Goal: Information Seeking & Learning: Learn about a topic

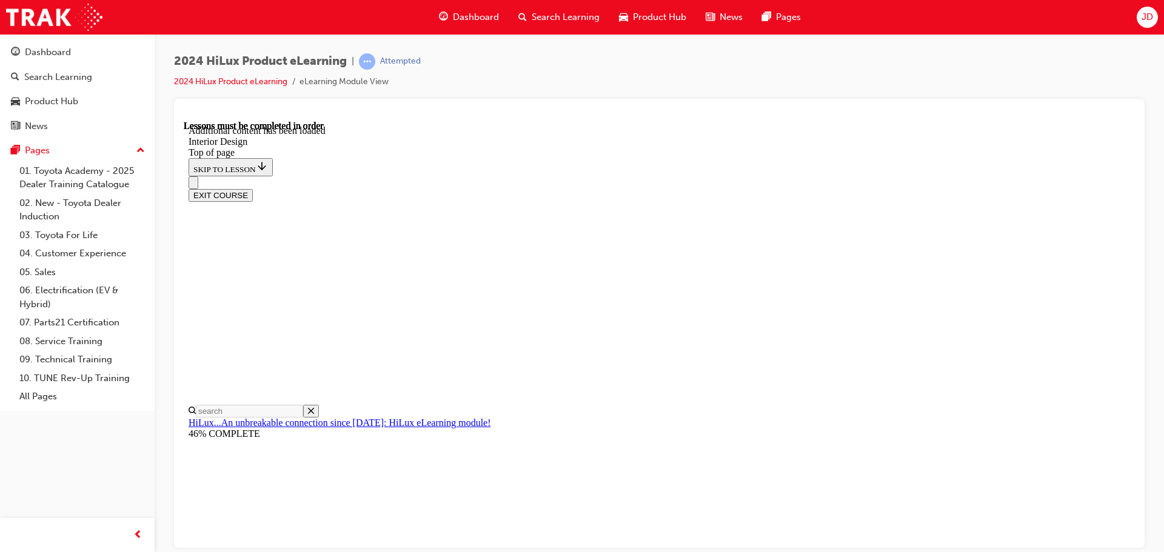
scroll to position [2099, 0]
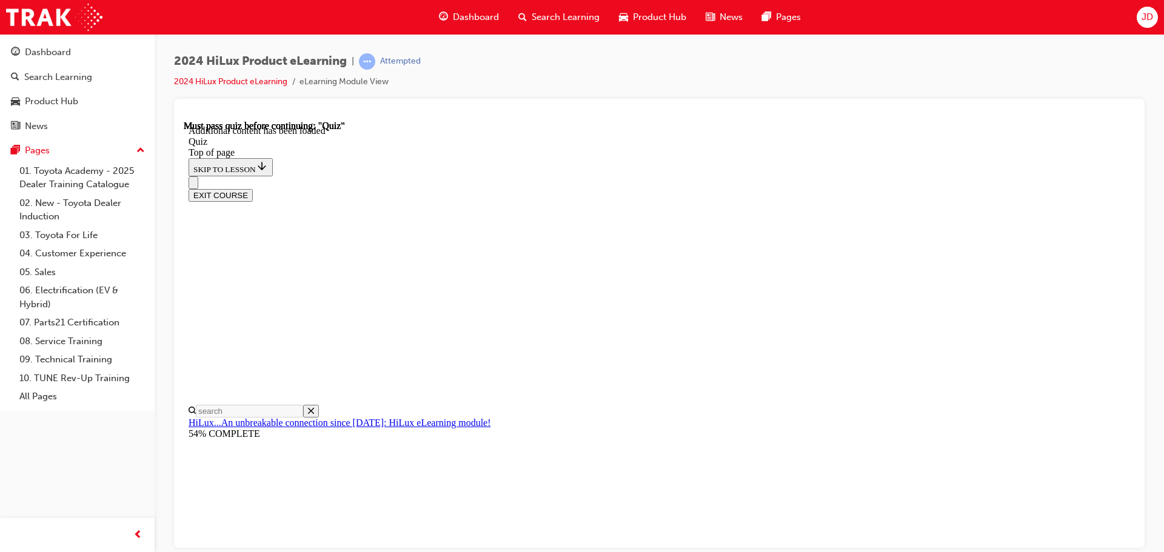
scroll to position [38, 0]
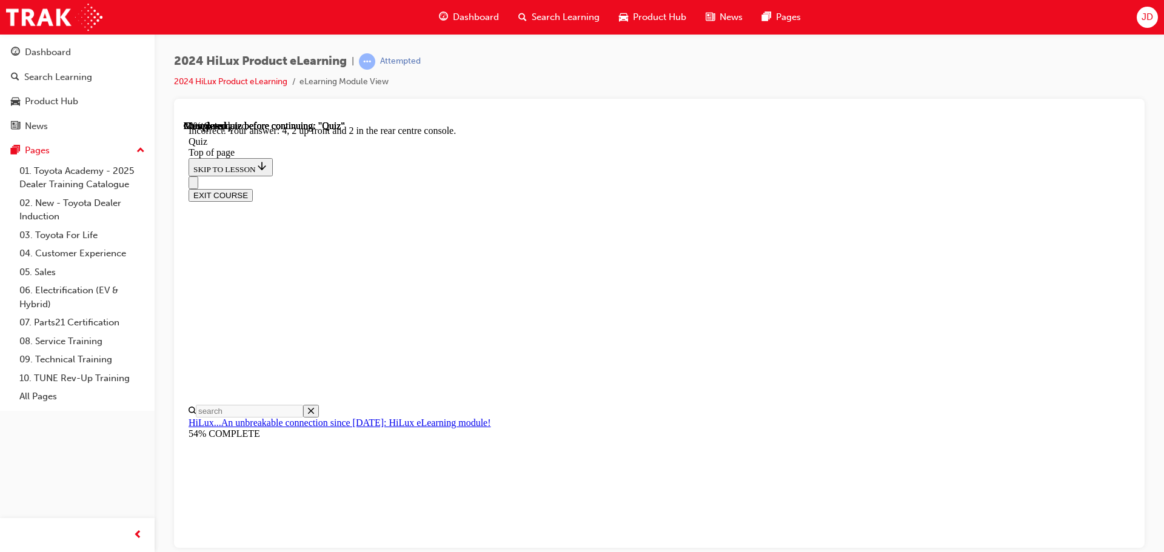
scroll to position [196, 0]
drag, startPoint x: 719, startPoint y: 338, endPoint x: 729, endPoint y: 526, distance: 187.5
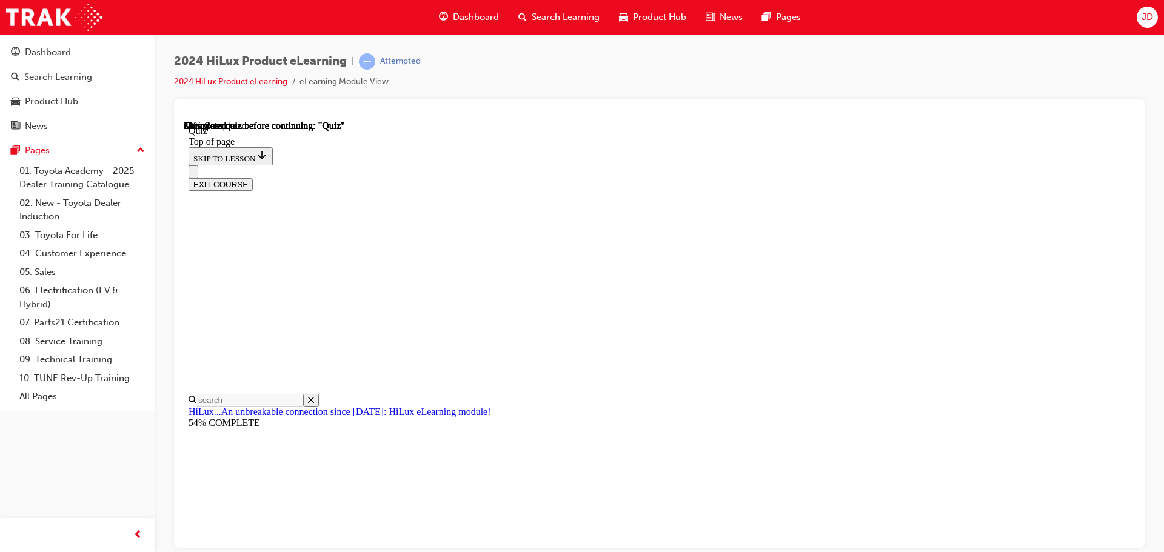
scroll to position [113, 0]
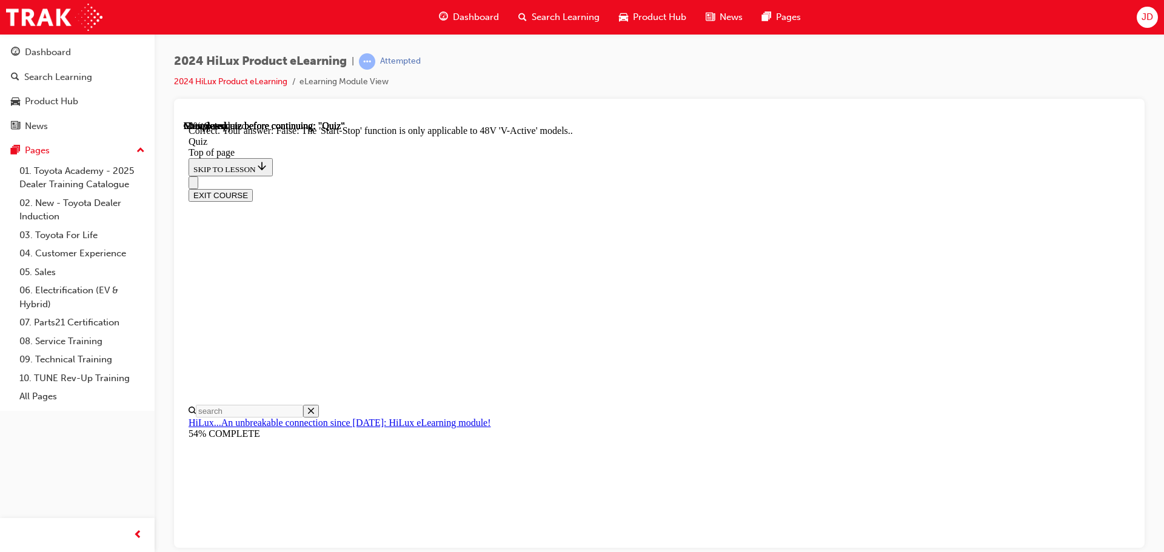
scroll to position [151, 0]
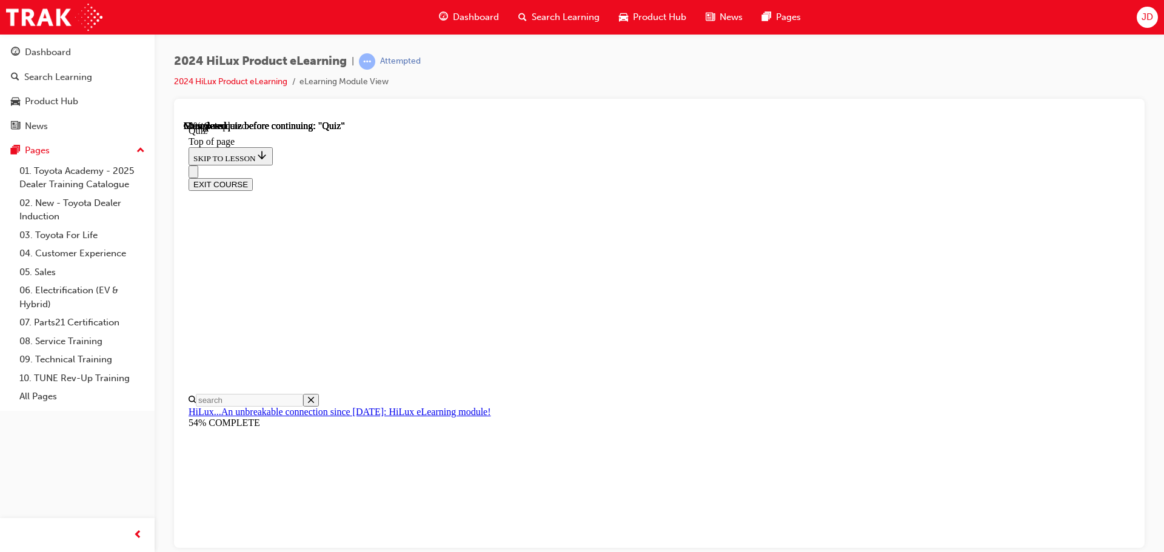
scroll to position [121, 0]
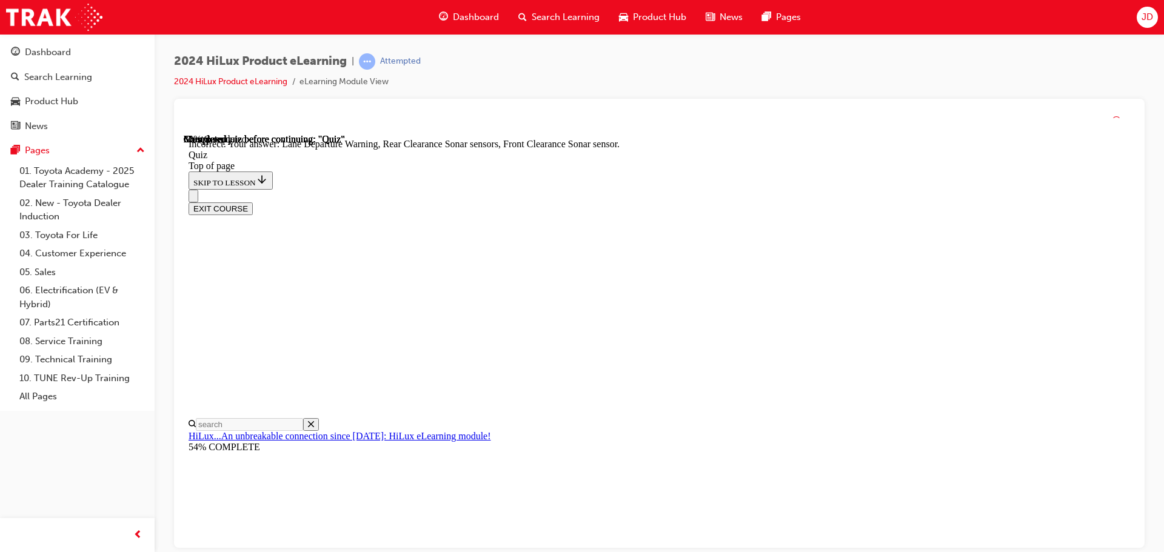
scroll to position [224, 0]
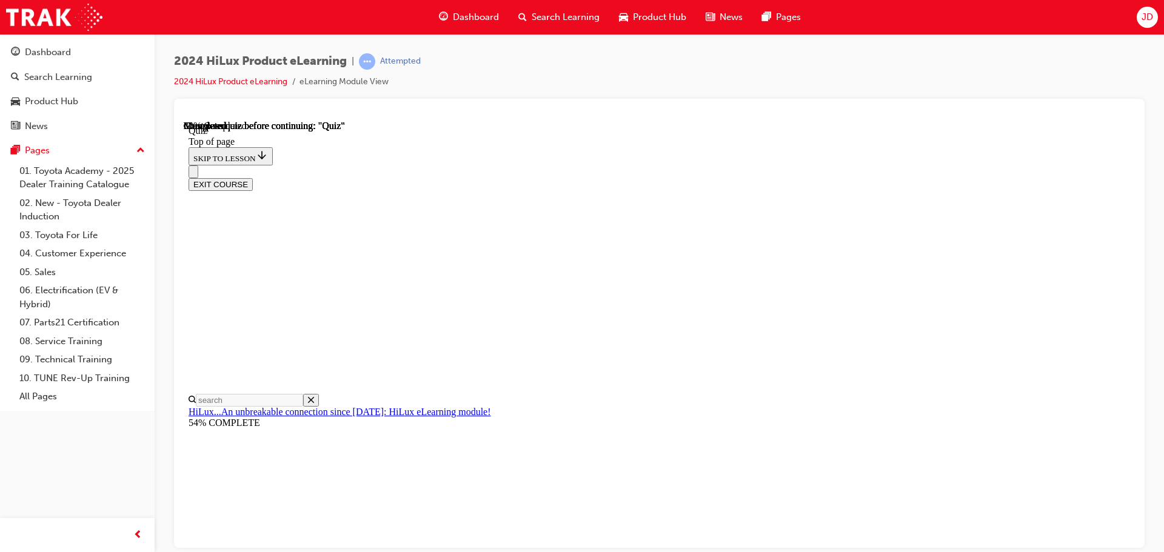
scroll to position [130, 0]
drag, startPoint x: 674, startPoint y: 296, endPoint x: 681, endPoint y: 296, distance: 6.7
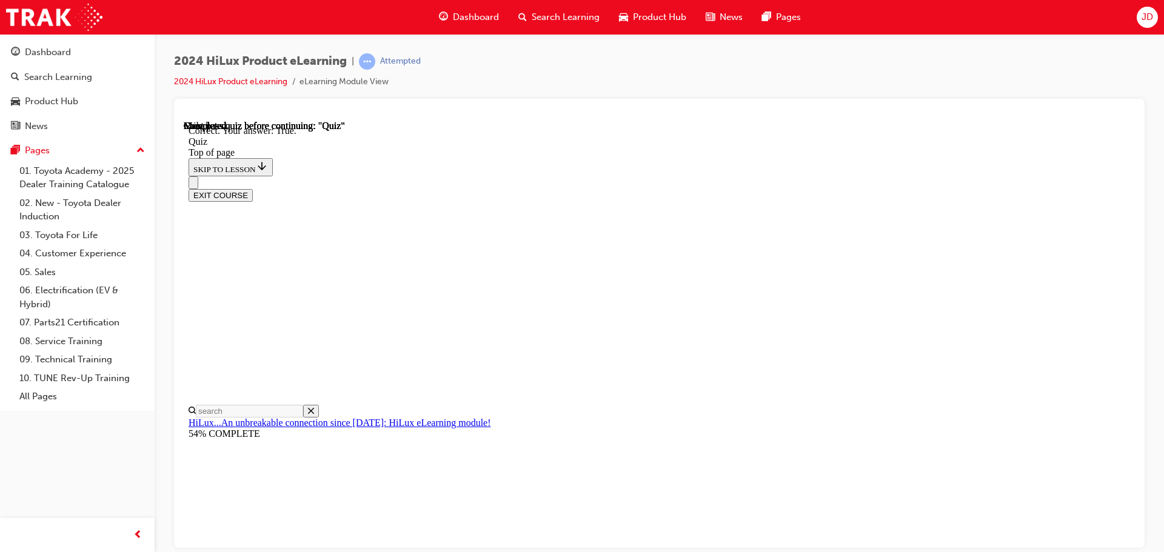
scroll to position [168, 0]
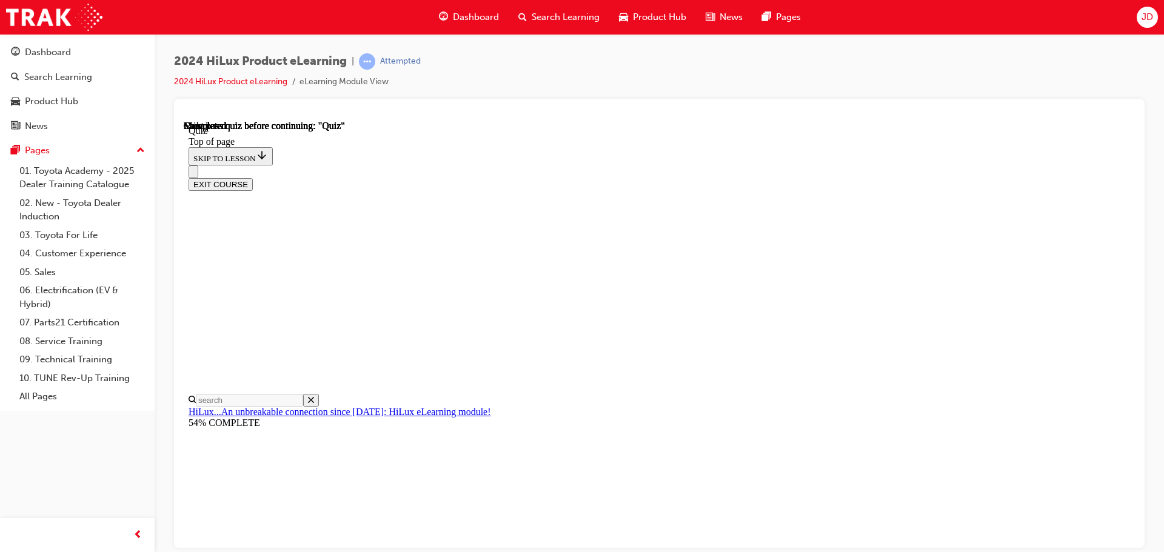
scroll to position [229, 0]
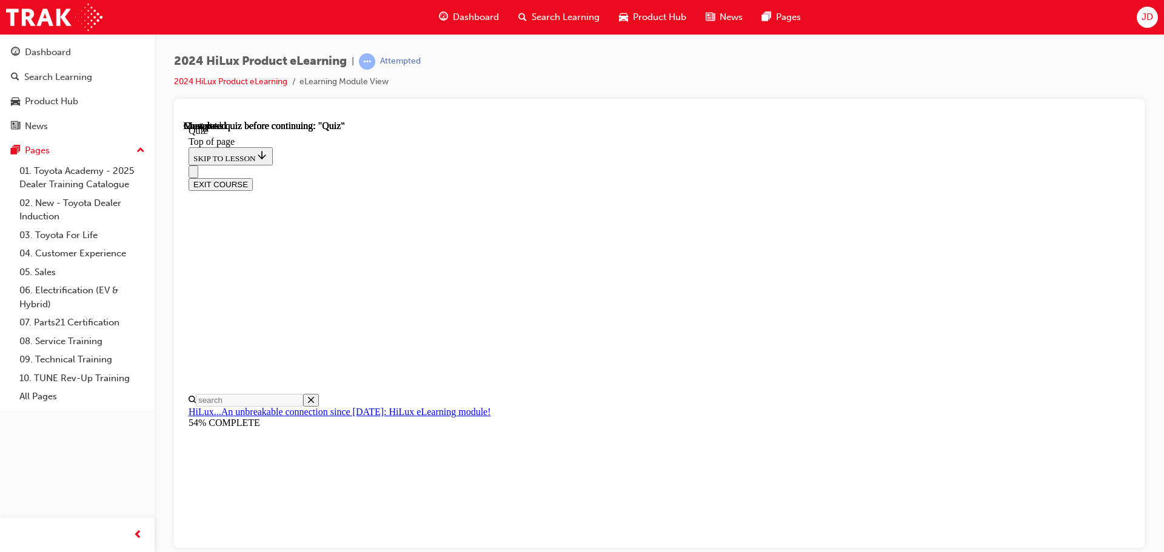
drag, startPoint x: 723, startPoint y: 400, endPoint x: 721, endPoint y: 431, distance: 31.0
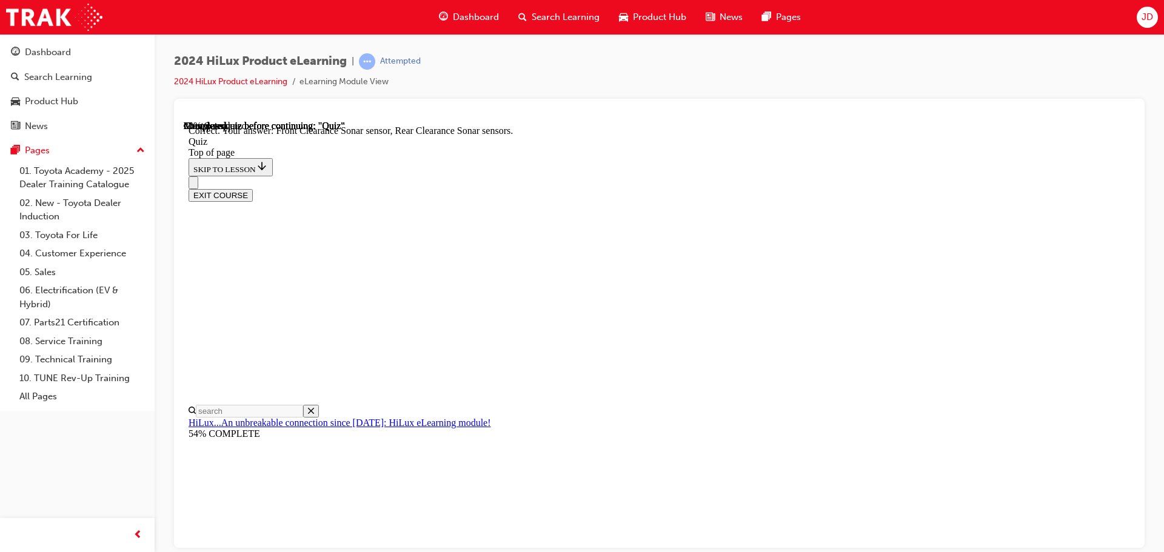
scroll to position [224, 0]
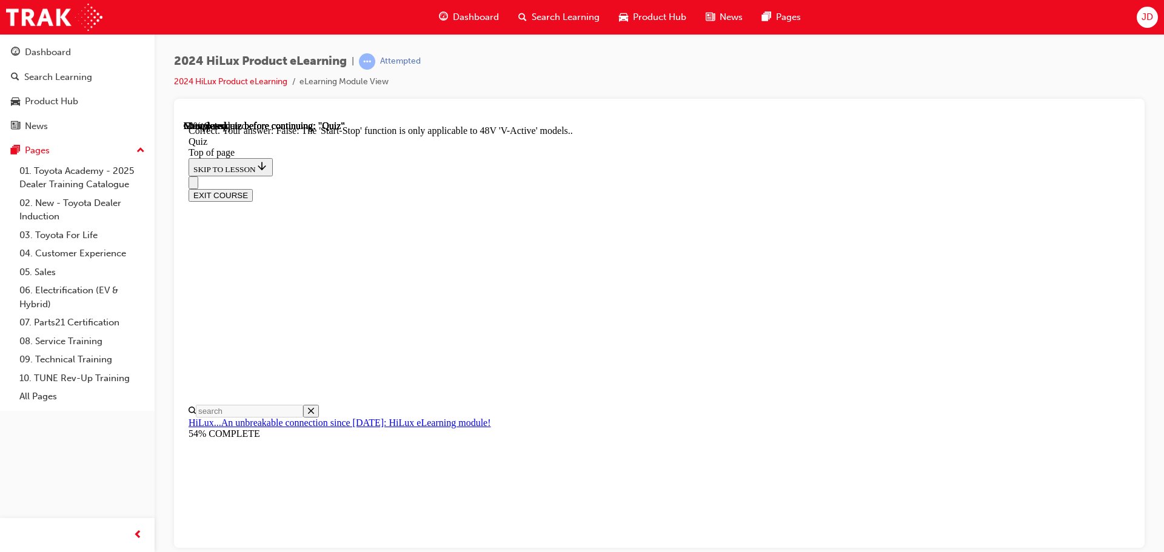
scroll to position [151, 0]
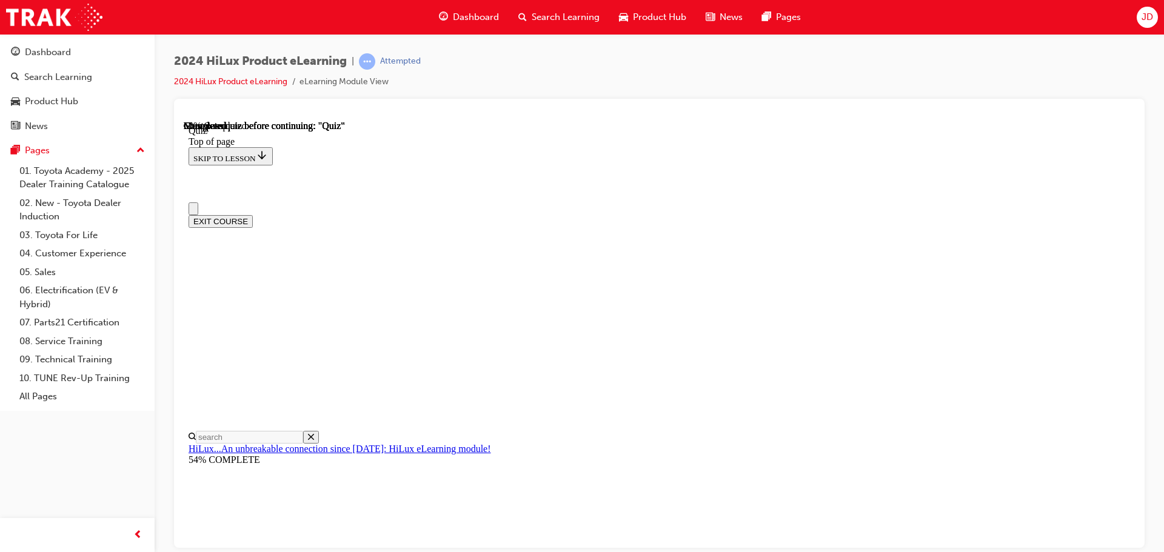
scroll to position [61, 0]
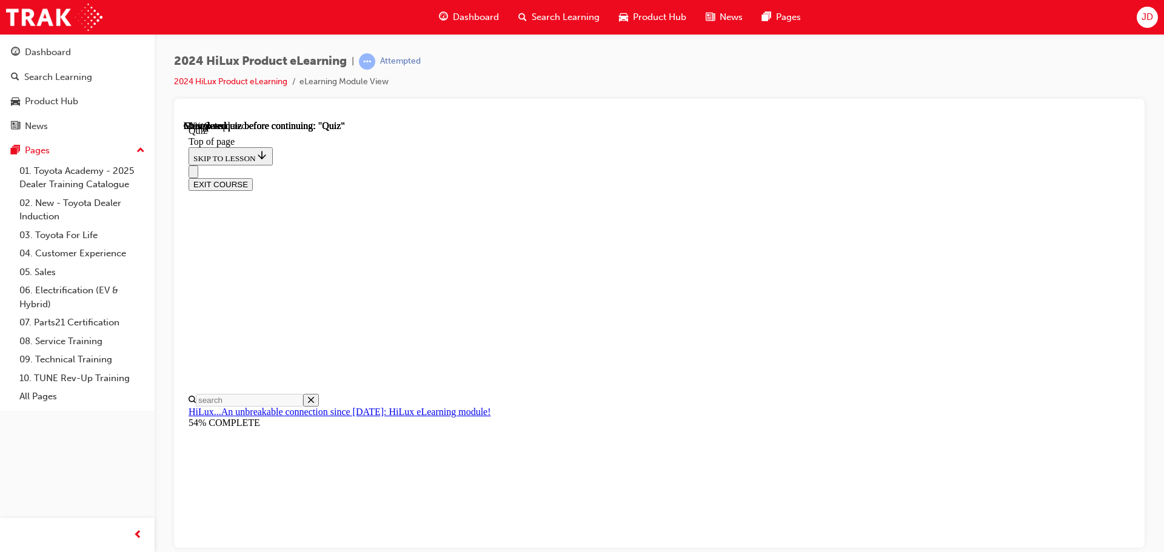
drag, startPoint x: 726, startPoint y: 359, endPoint x: 732, endPoint y: 396, distance: 38.0
drag, startPoint x: 745, startPoint y: 416, endPoint x: 750, endPoint y: 424, distance: 8.7
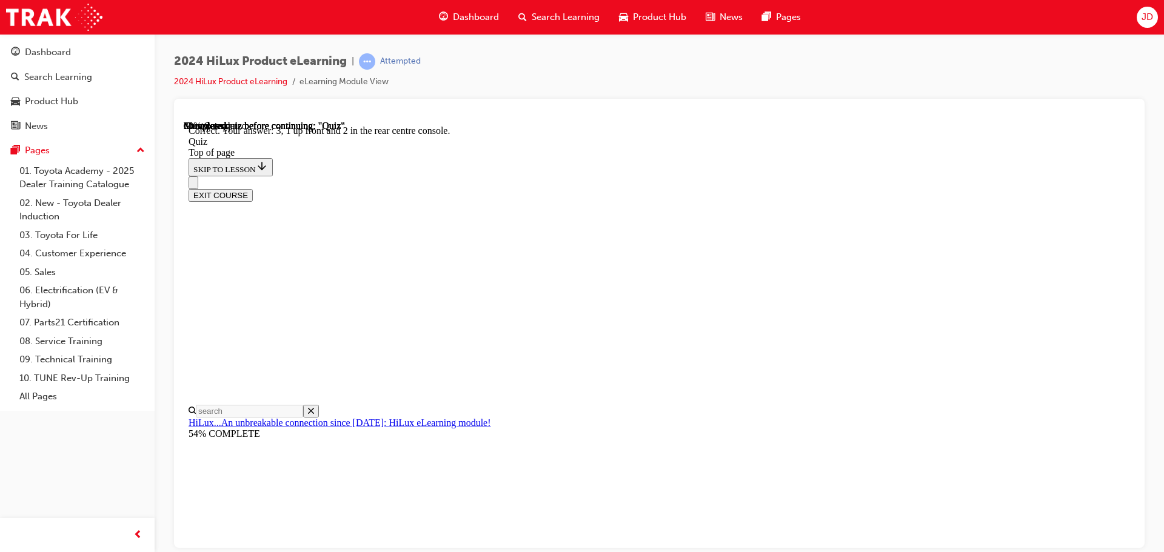
scroll to position [196, 0]
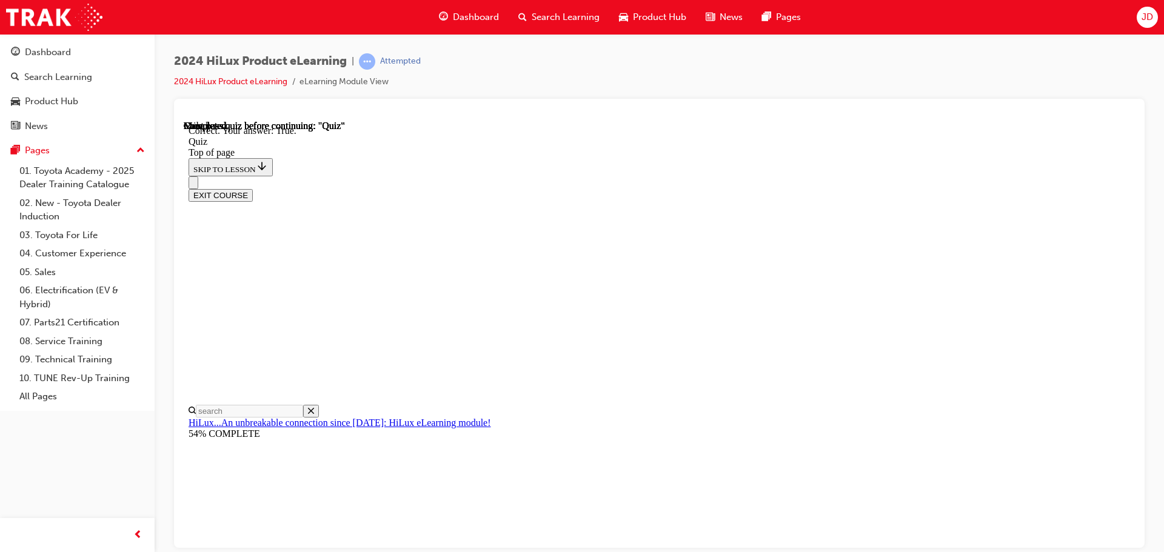
scroll to position [168, 0]
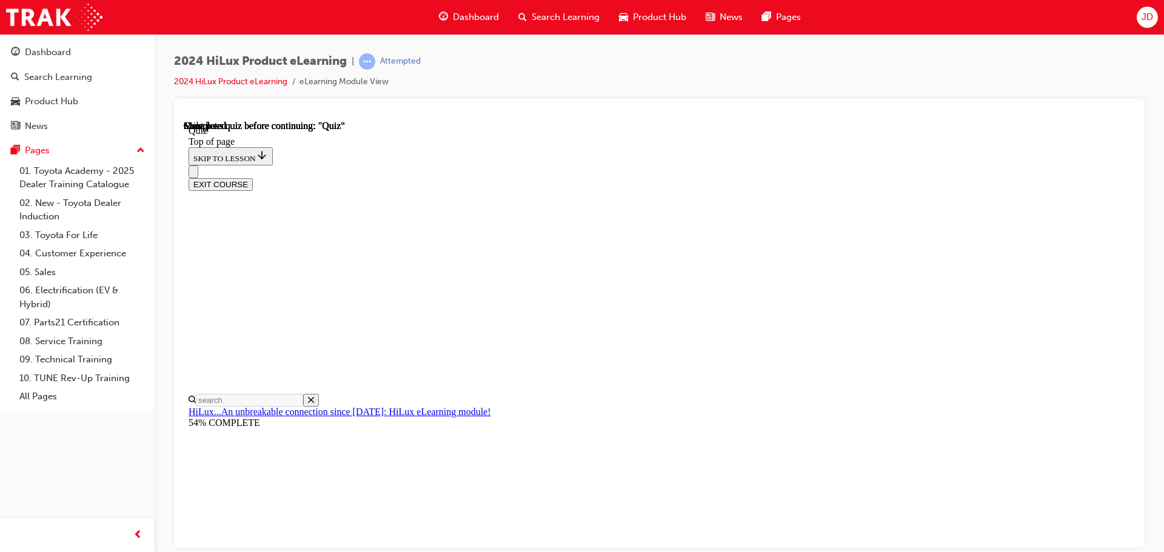
scroll to position [200, 0]
drag, startPoint x: 653, startPoint y: 407, endPoint x: 666, endPoint y: 415, distance: 15.0
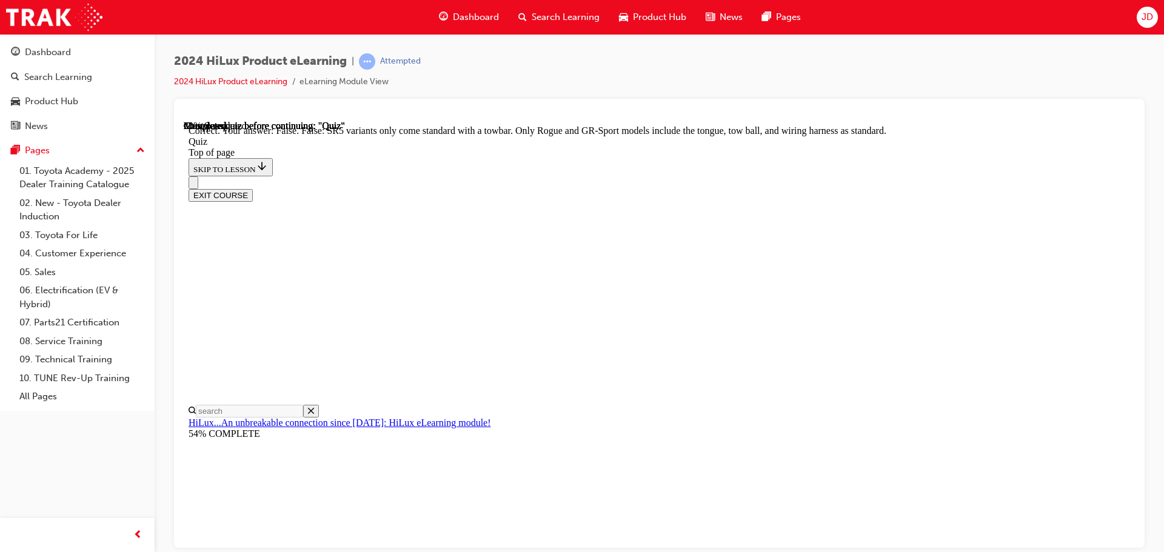
drag, startPoint x: 652, startPoint y: 313, endPoint x: 679, endPoint y: 341, distance: 39.0
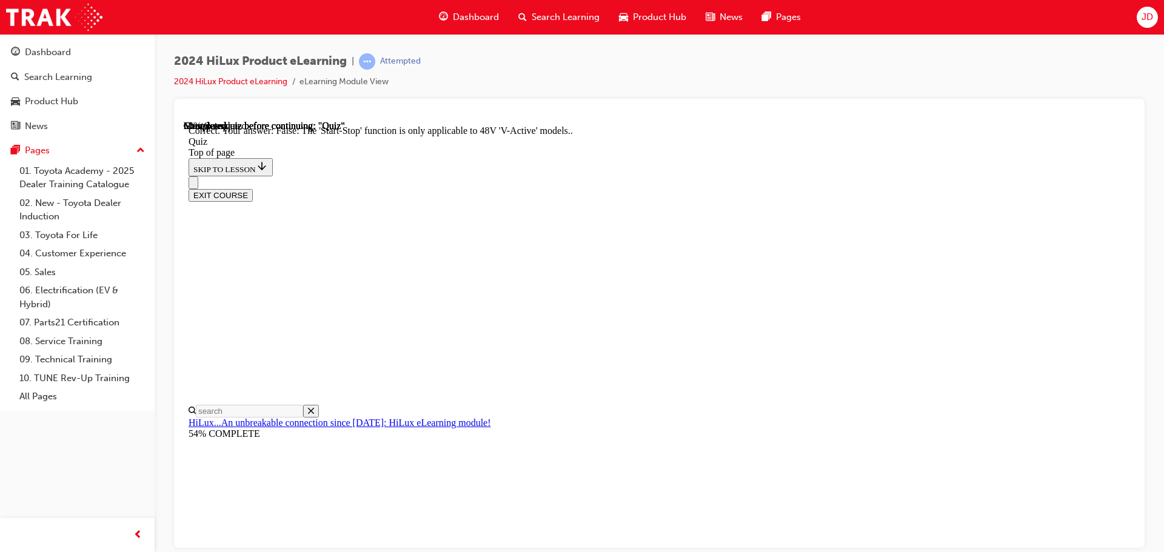
scroll to position [151, 0]
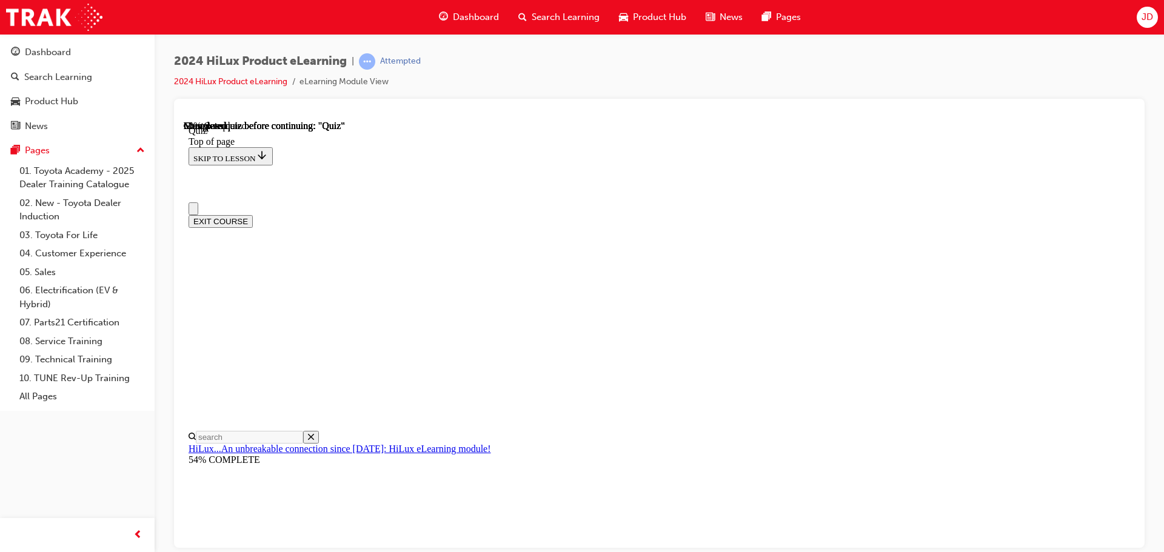
scroll to position [0, 0]
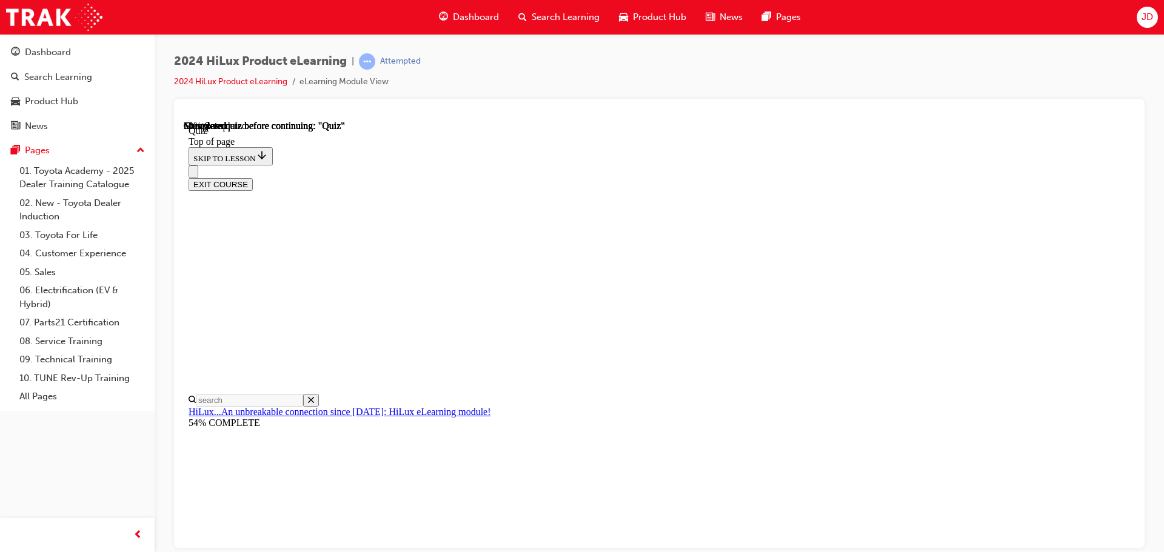
scroll to position [158, 0]
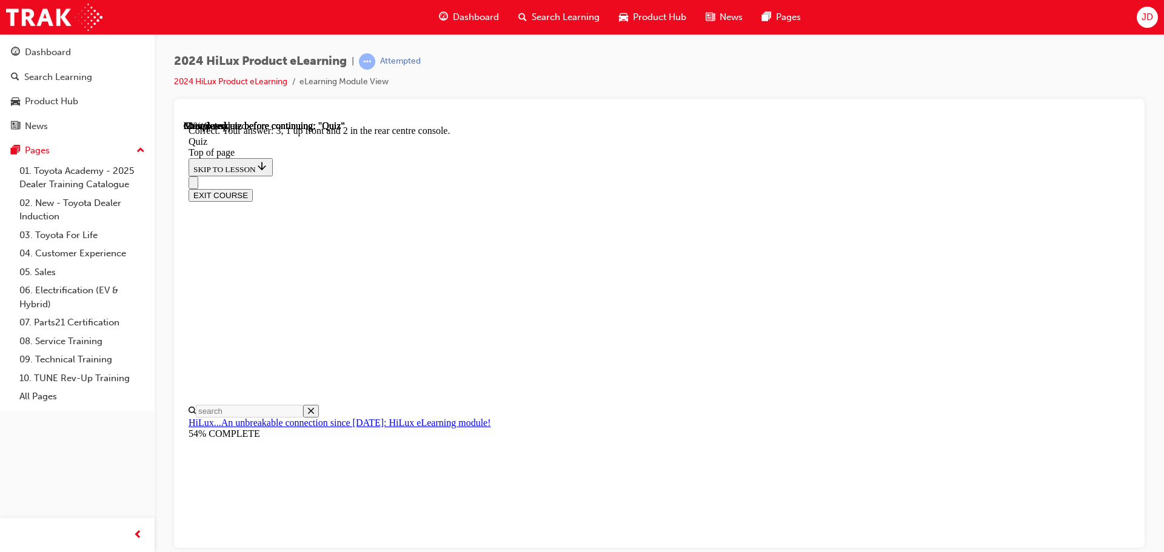
scroll to position [196, 0]
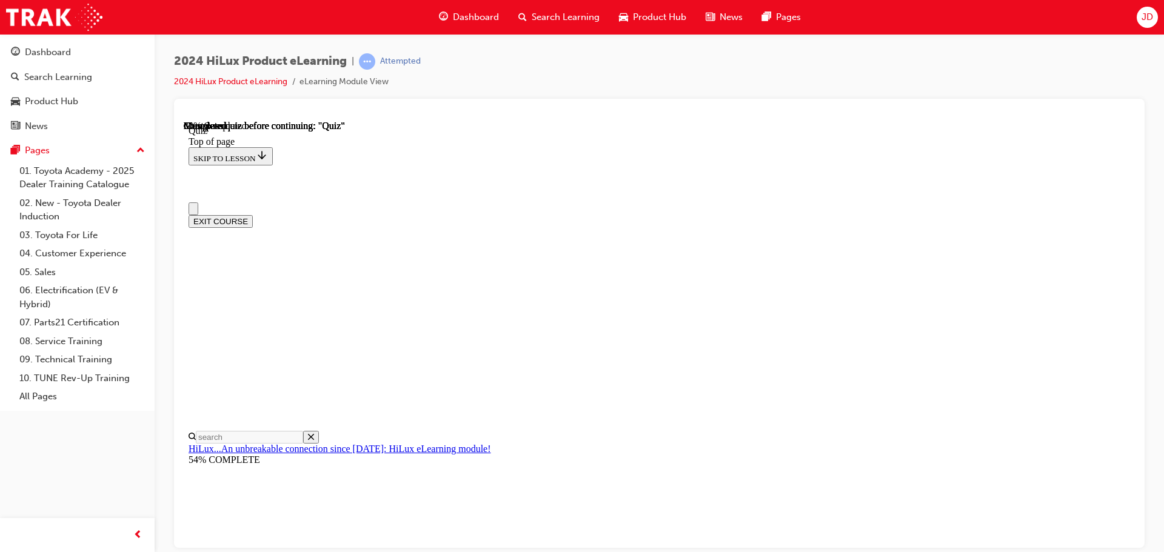
scroll to position [121, 0]
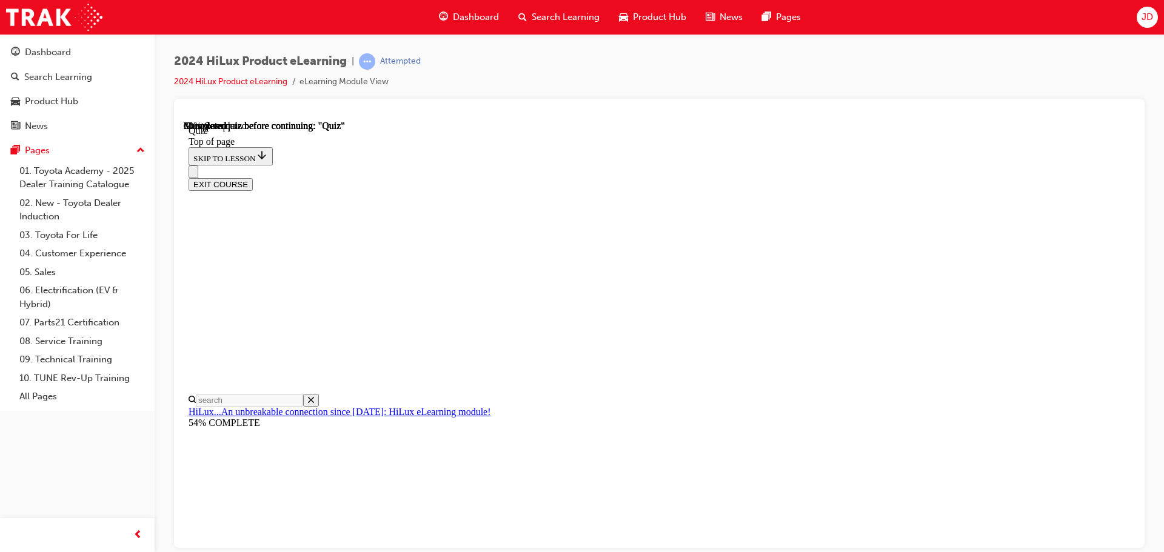
drag, startPoint x: 766, startPoint y: 506, endPoint x: 756, endPoint y: 478, distance: 30.1
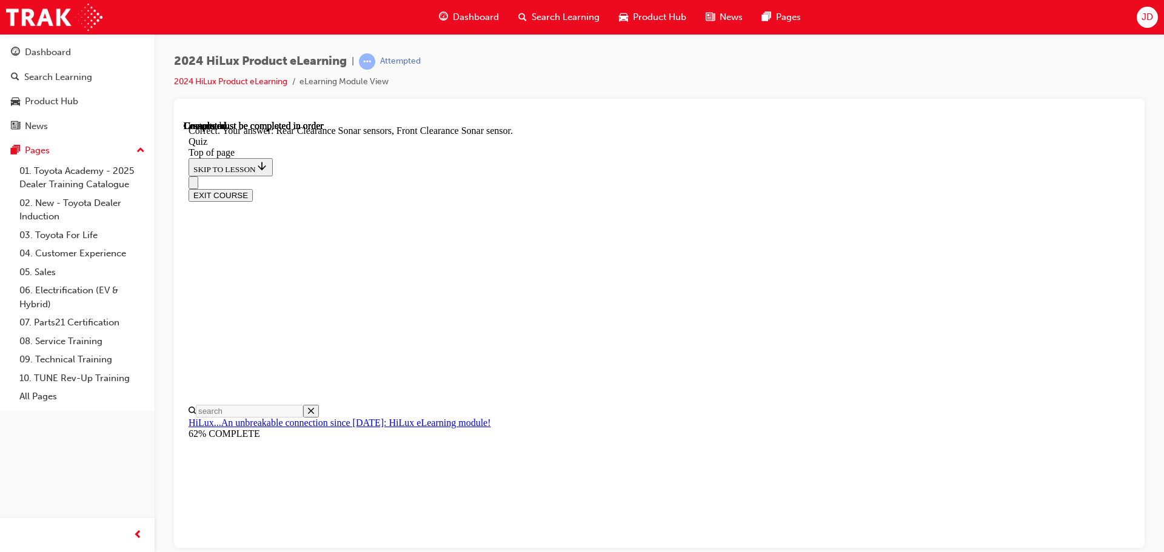
scroll to position [224, 0]
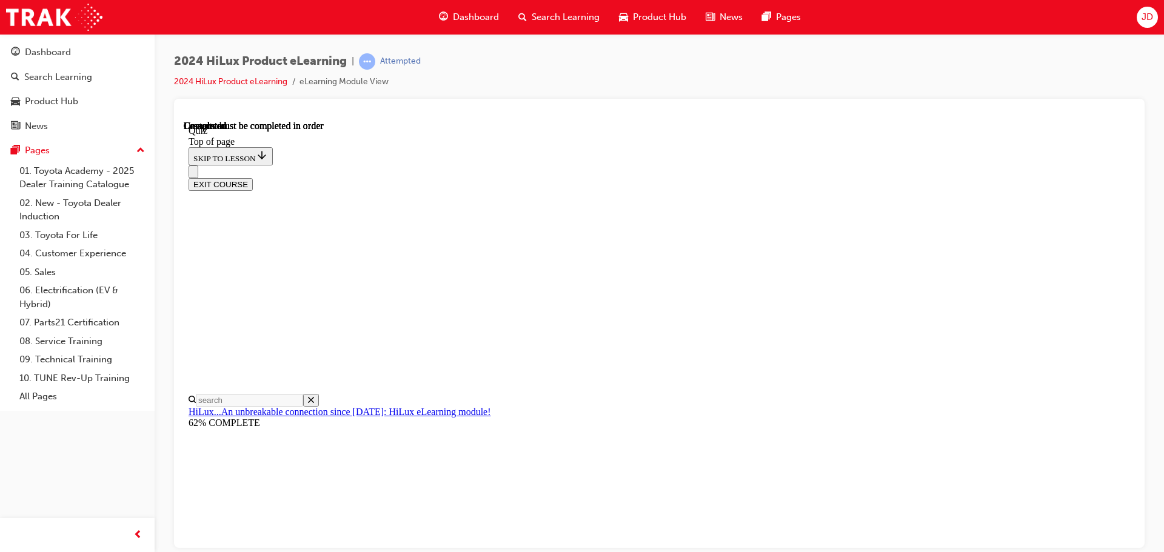
scroll to position [229, 0]
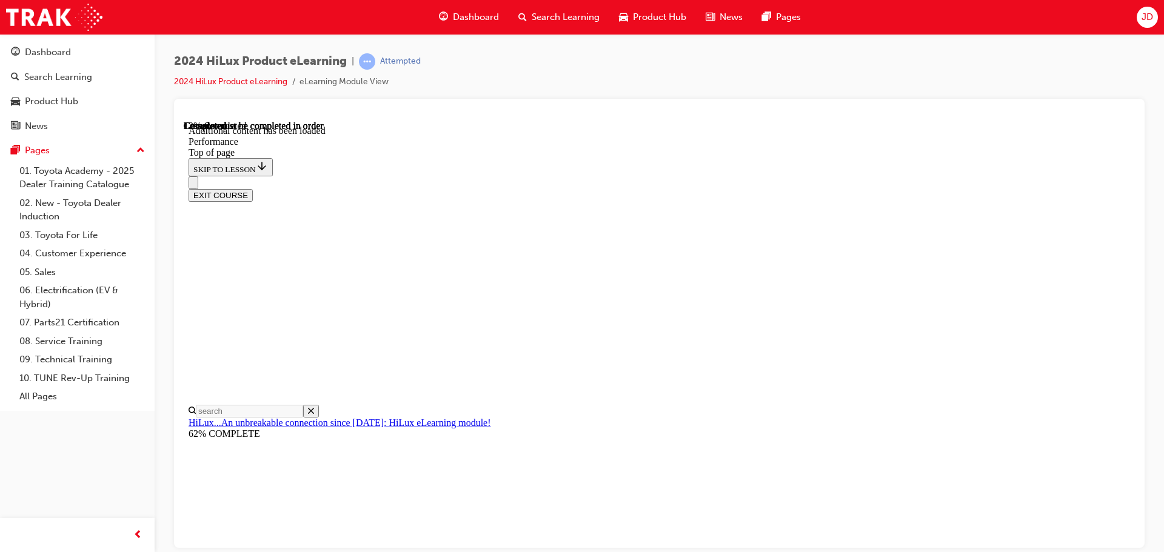
scroll to position [973, 0]
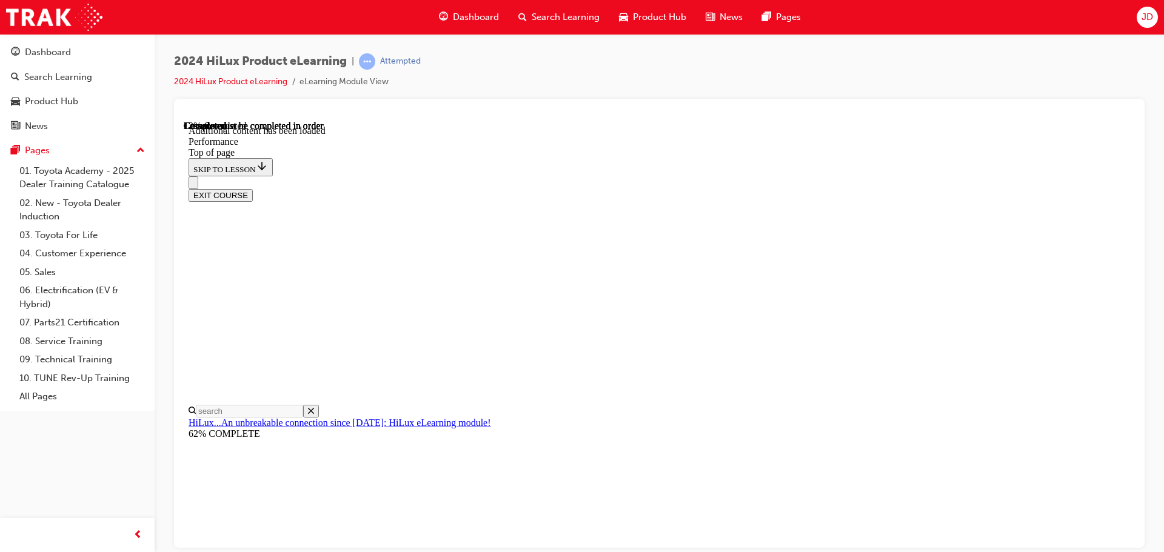
scroll to position [1155, 0]
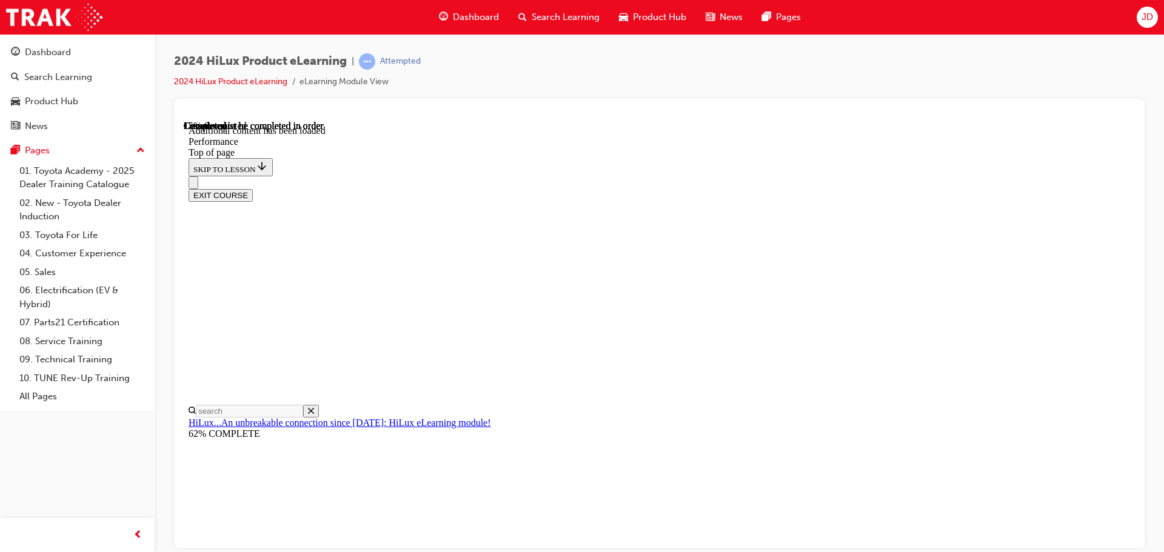
scroll to position [1469, 0]
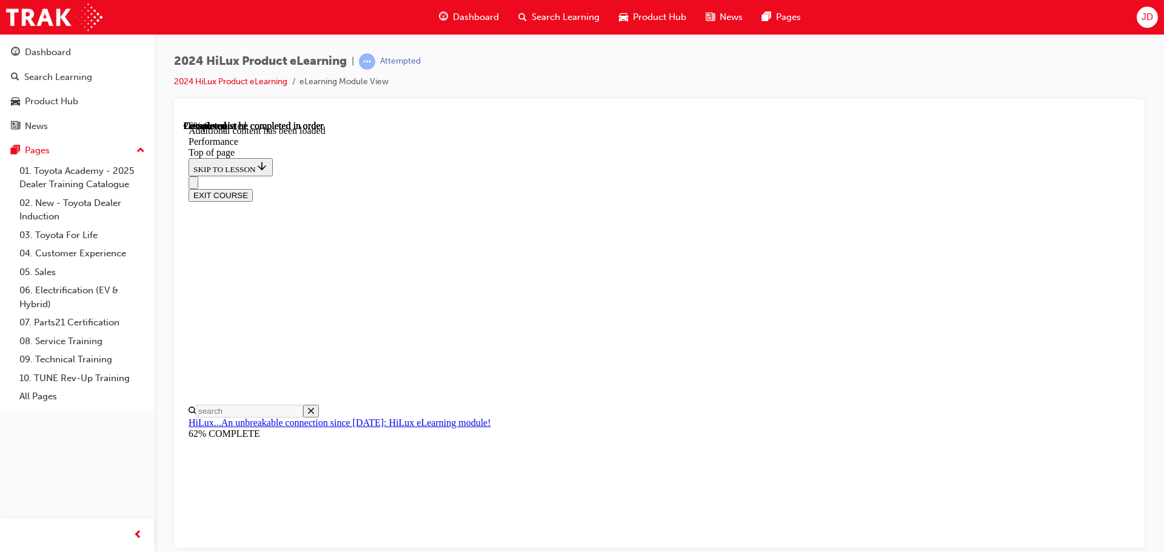
scroll to position [1952, 0]
drag, startPoint x: 773, startPoint y: 242, endPoint x: 774, endPoint y: 253, distance: 10.9
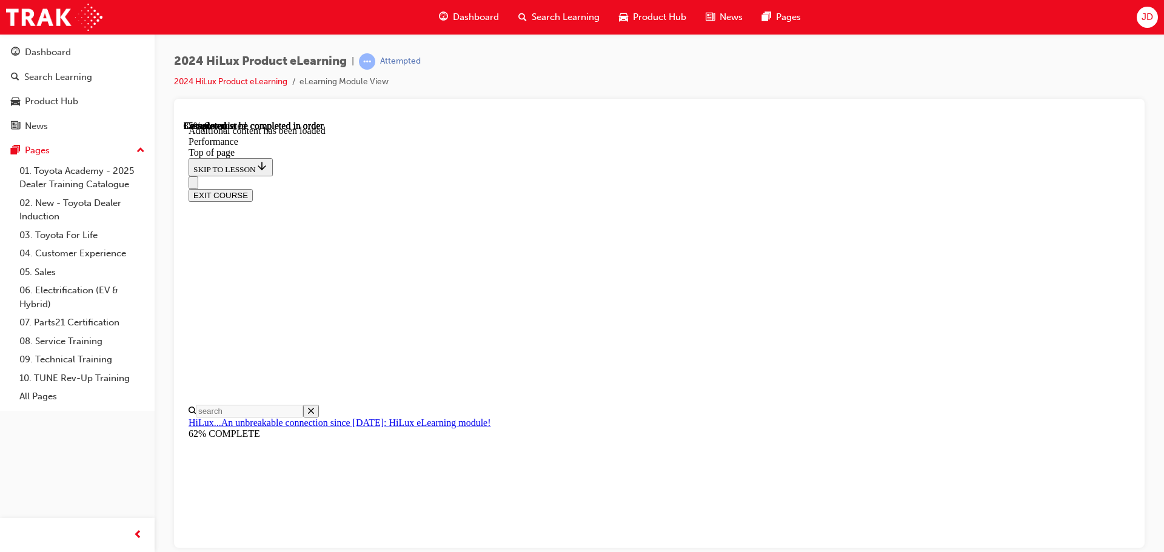
scroll to position [2418, 0]
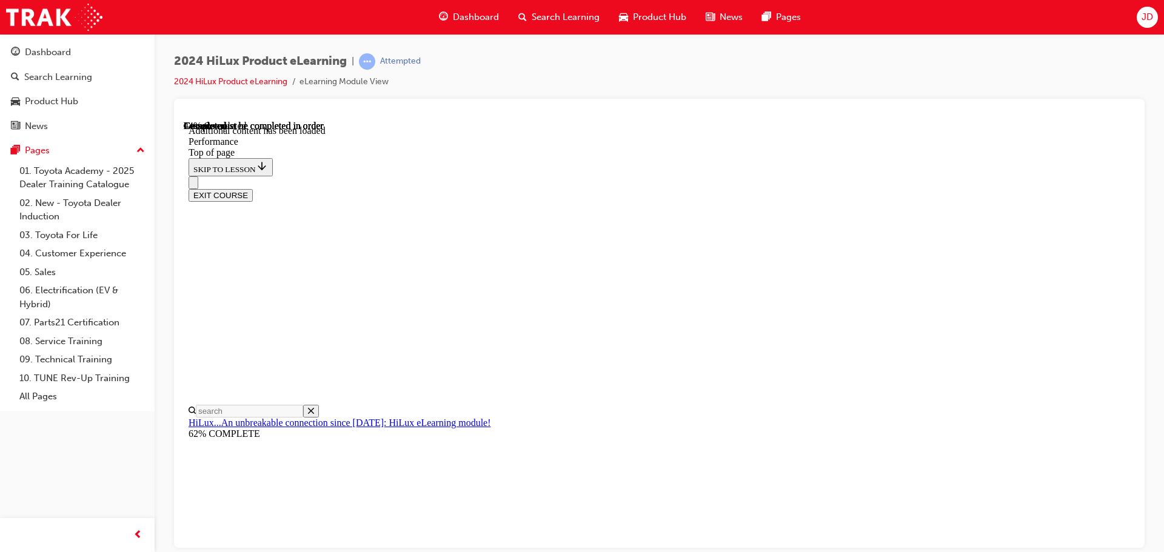
drag, startPoint x: 619, startPoint y: 295, endPoint x: 619, endPoint y: 289, distance: 6.7
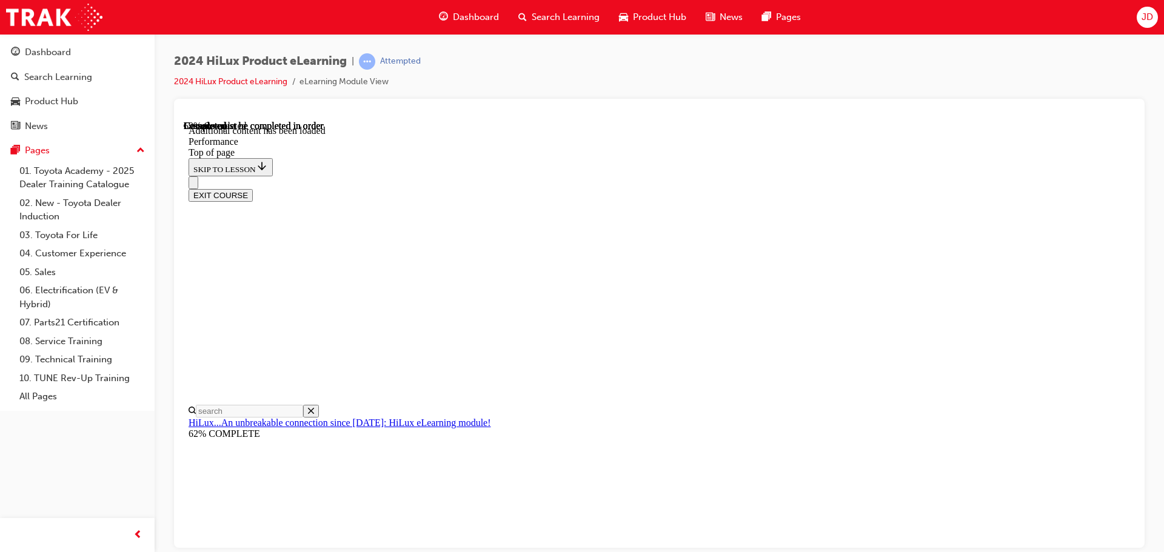
scroll to position [3739, 0]
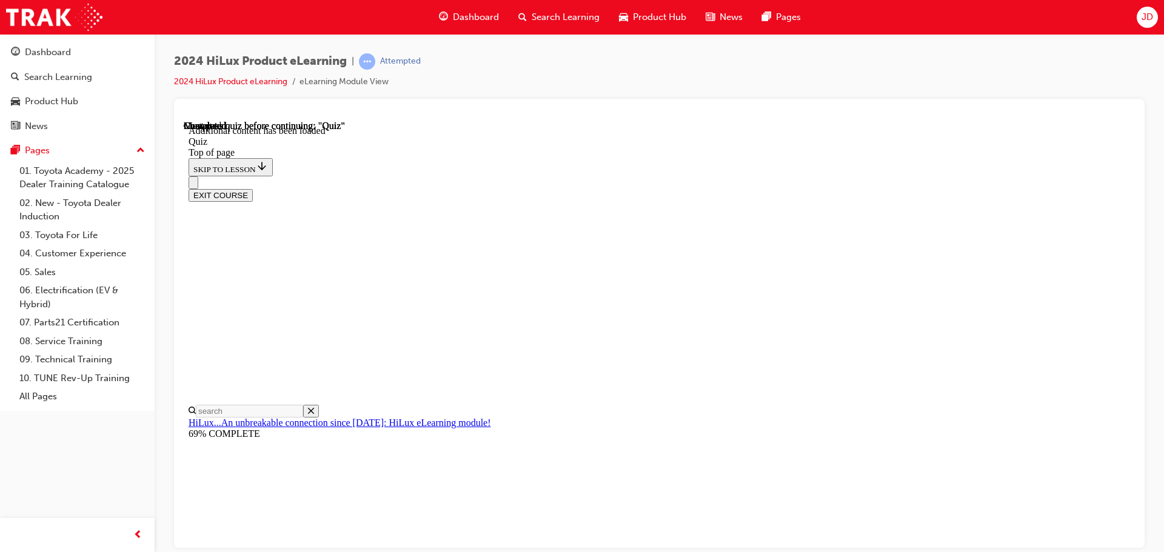
scroll to position [159, 0]
drag, startPoint x: 701, startPoint y: 273, endPoint x: 701, endPoint y: 290, distance: 17.0
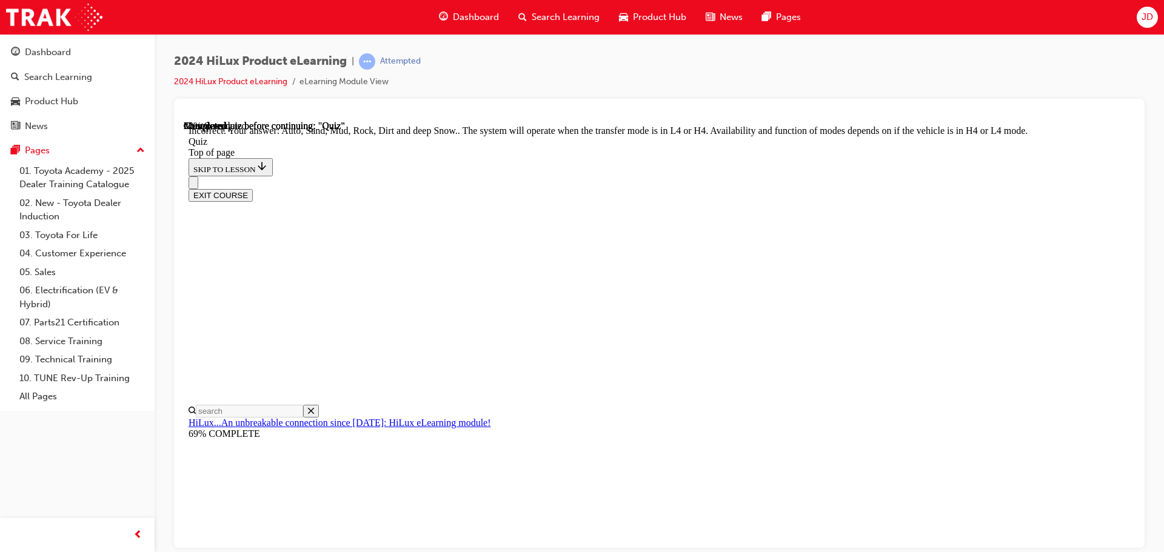
scroll to position [333, 0]
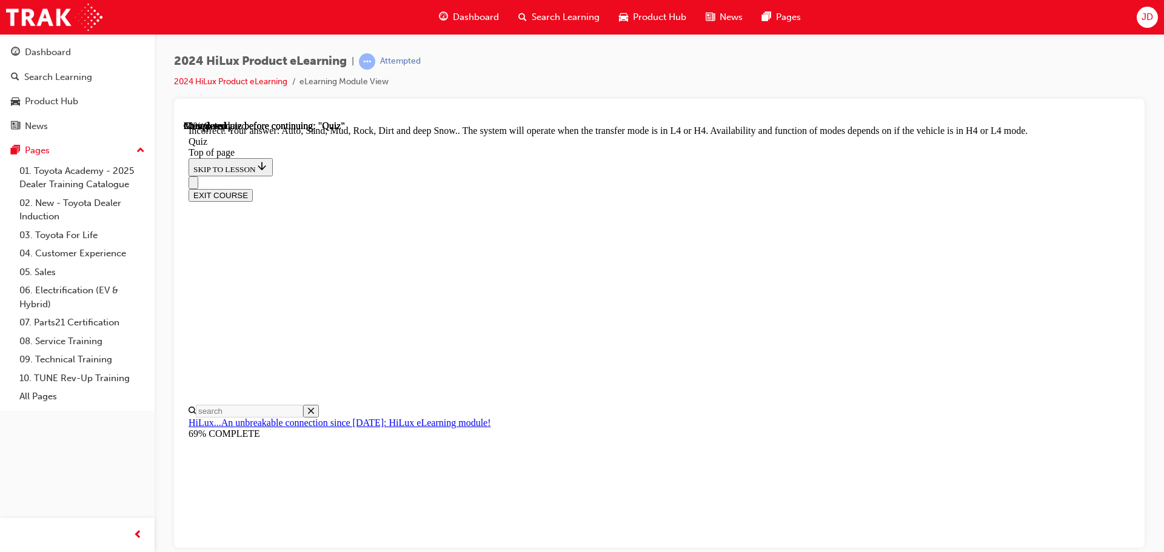
scroll to position [109, 0]
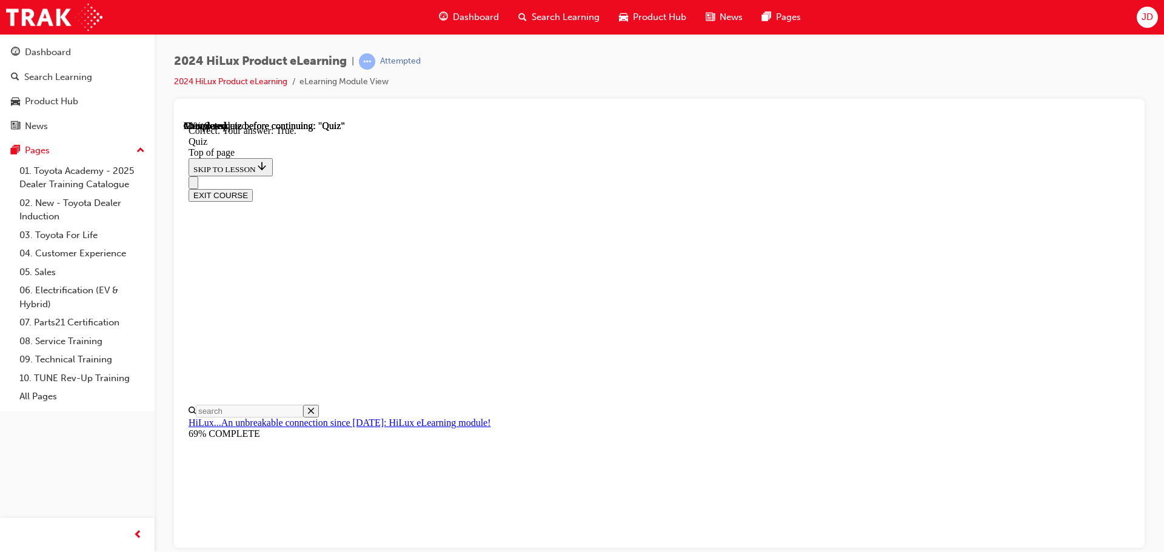
scroll to position [147, 0]
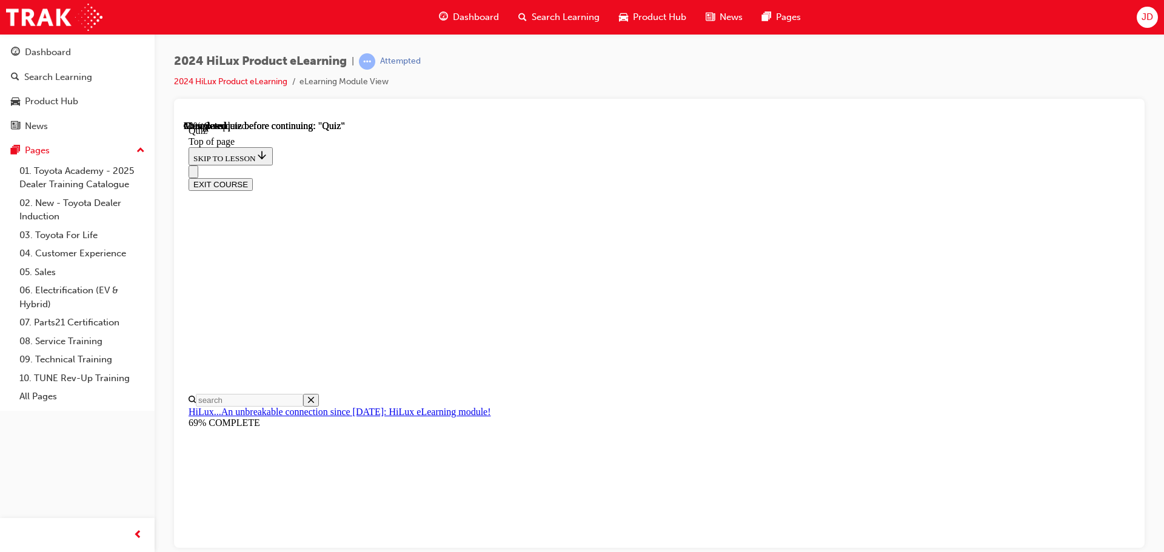
scroll to position [61, 0]
drag, startPoint x: 649, startPoint y: 382, endPoint x: 666, endPoint y: 389, distance: 18.5
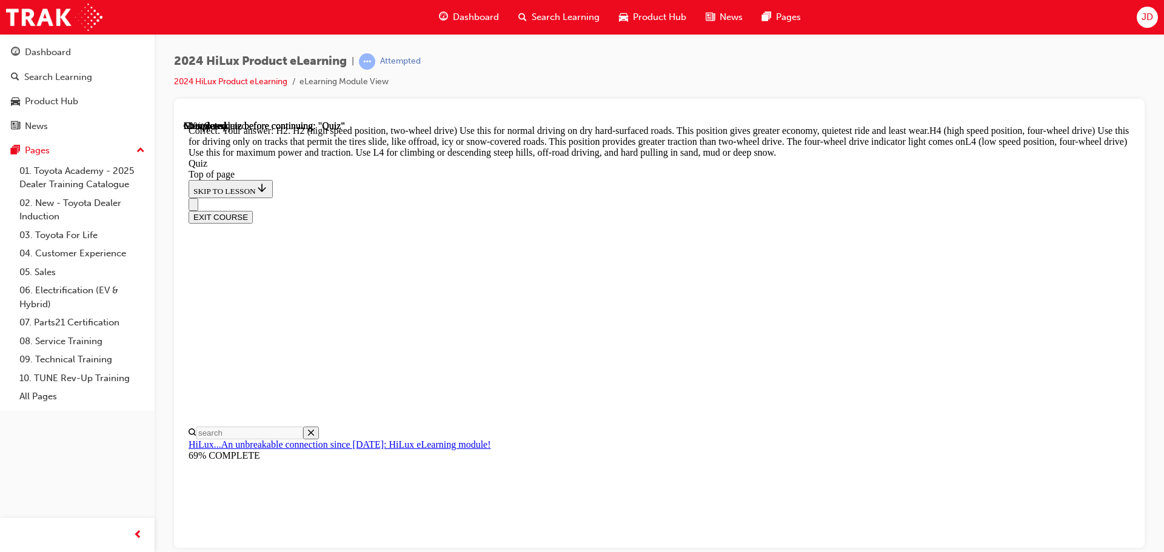
scroll to position [434, 0]
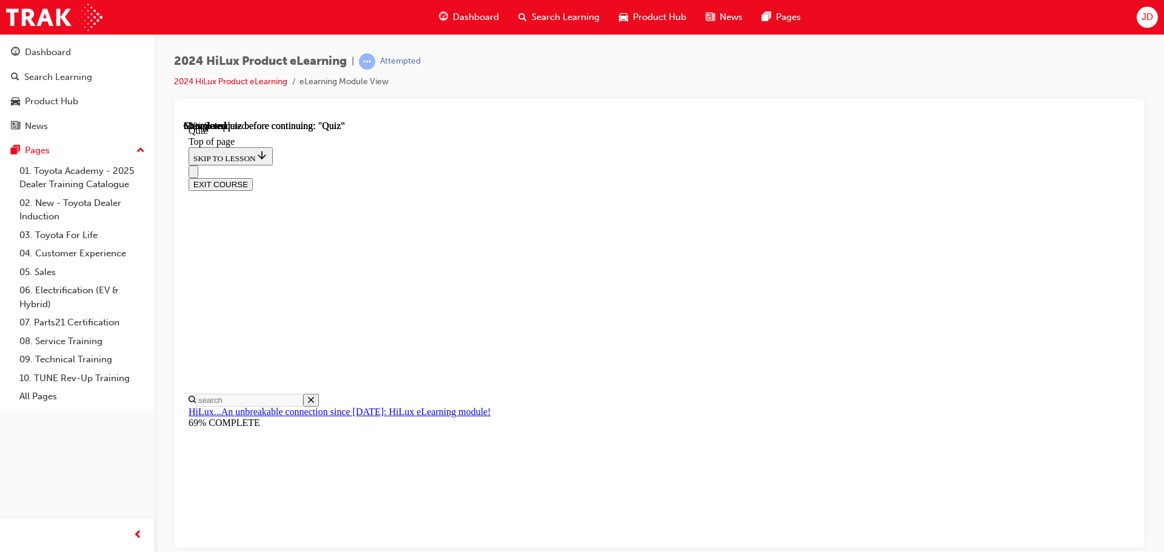
scroll to position [242, 0]
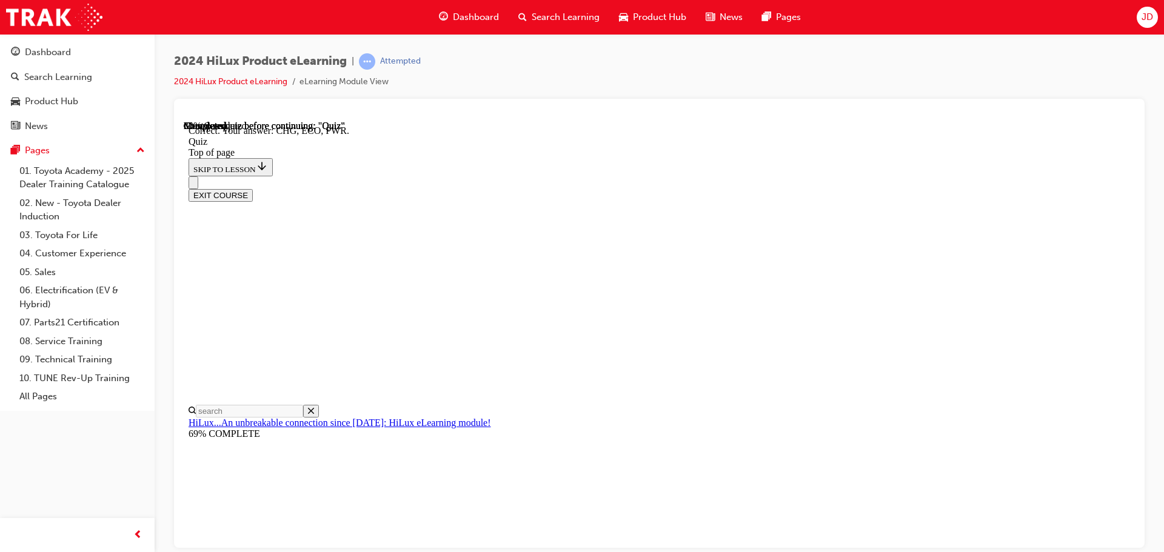
scroll to position [398, 0]
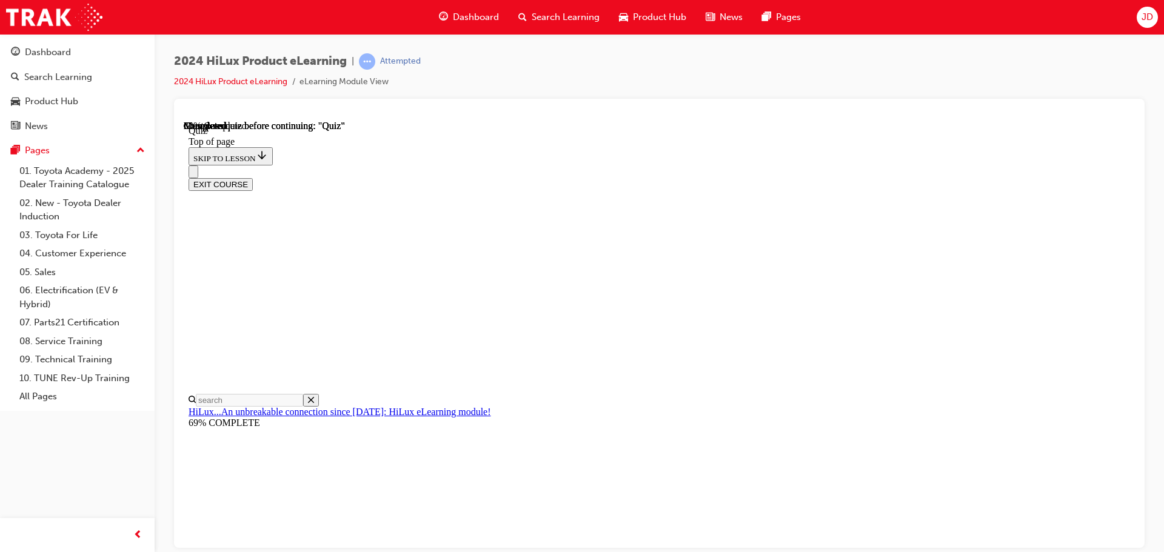
scroll to position [182, 0]
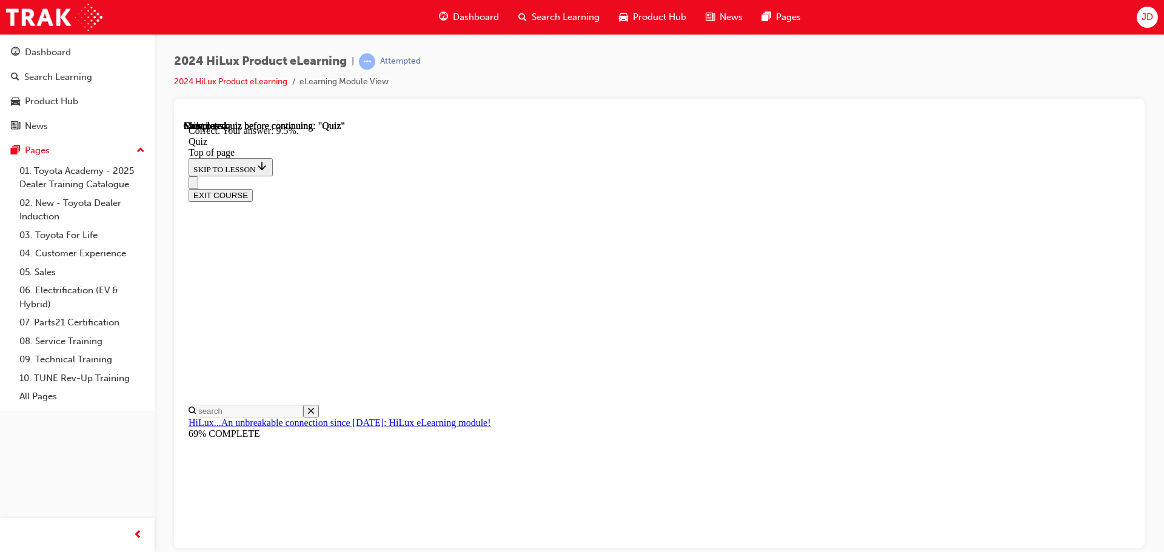
scroll to position [285, 0]
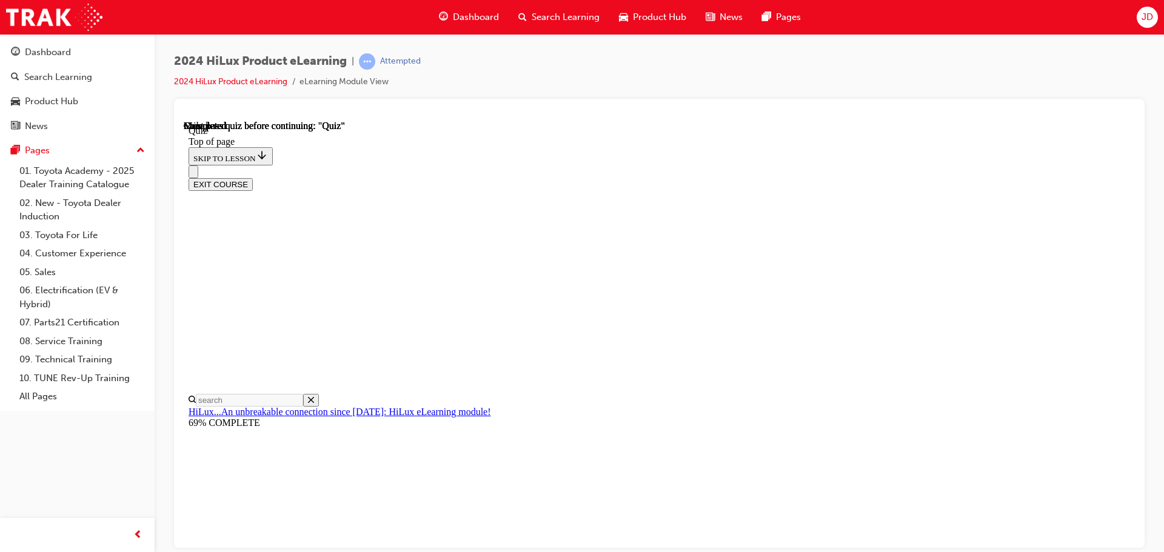
scroll to position [229, 0]
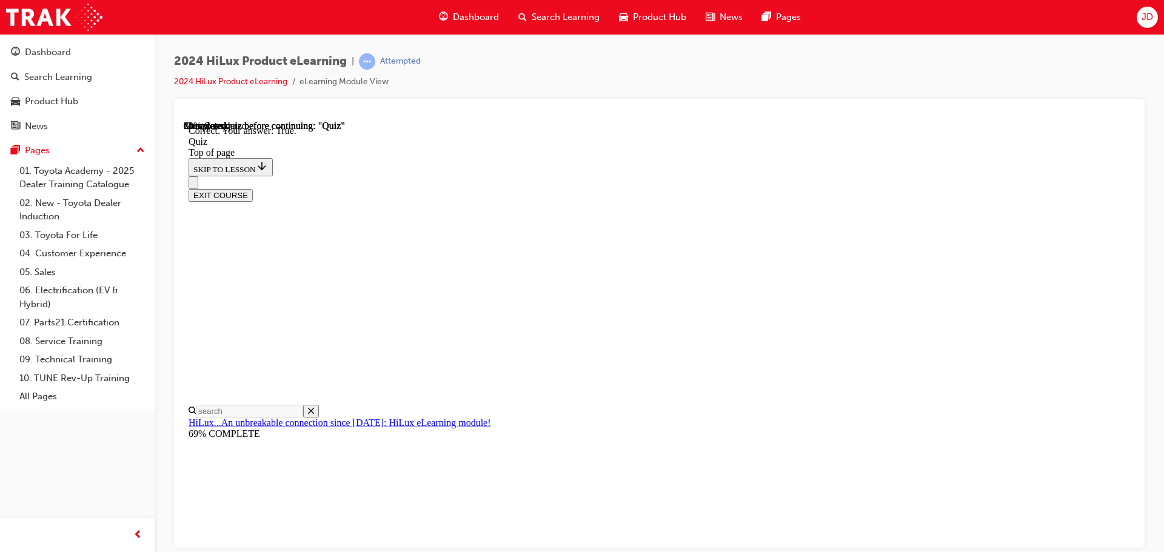
scroll to position [147, 0]
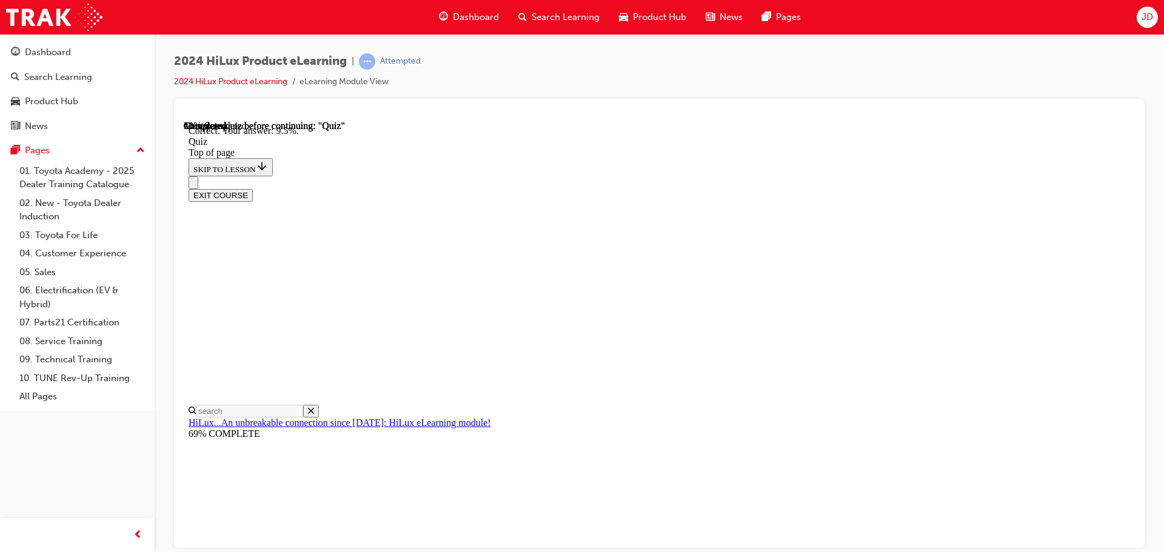
scroll to position [285, 0]
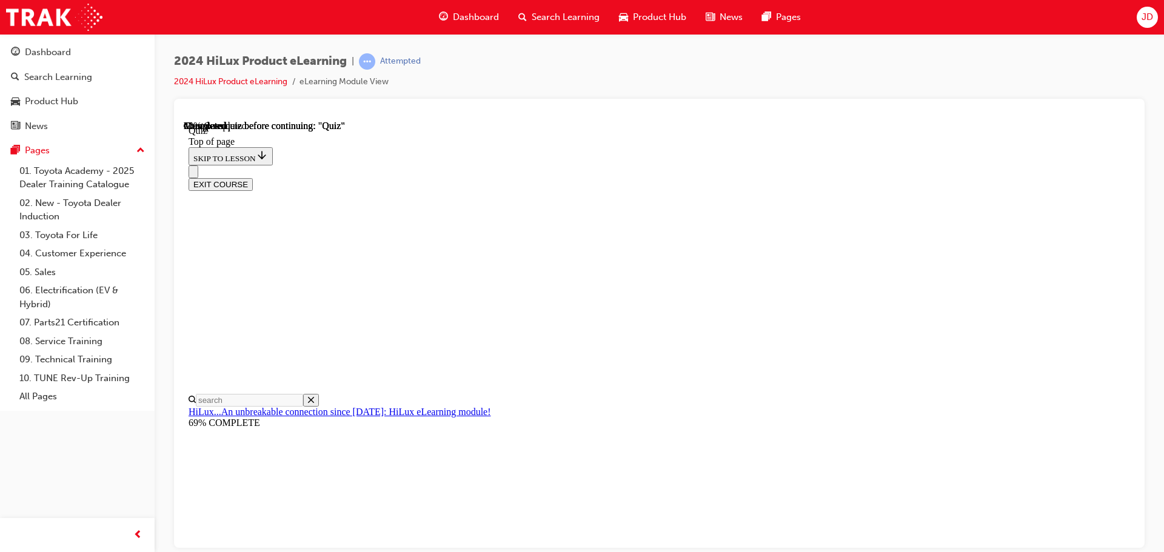
scroll to position [0, 0]
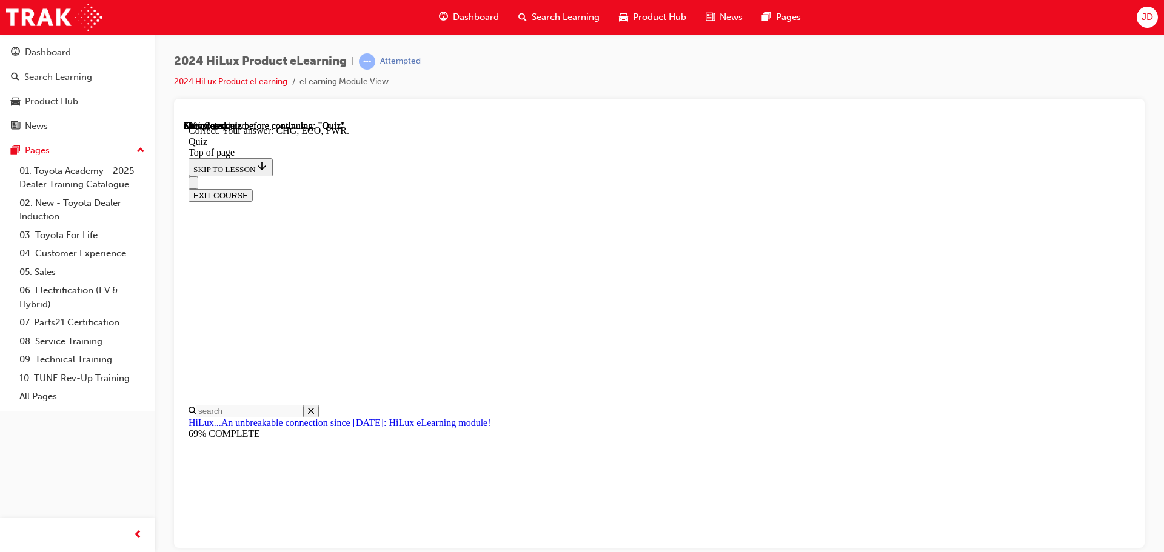
scroll to position [398, 0]
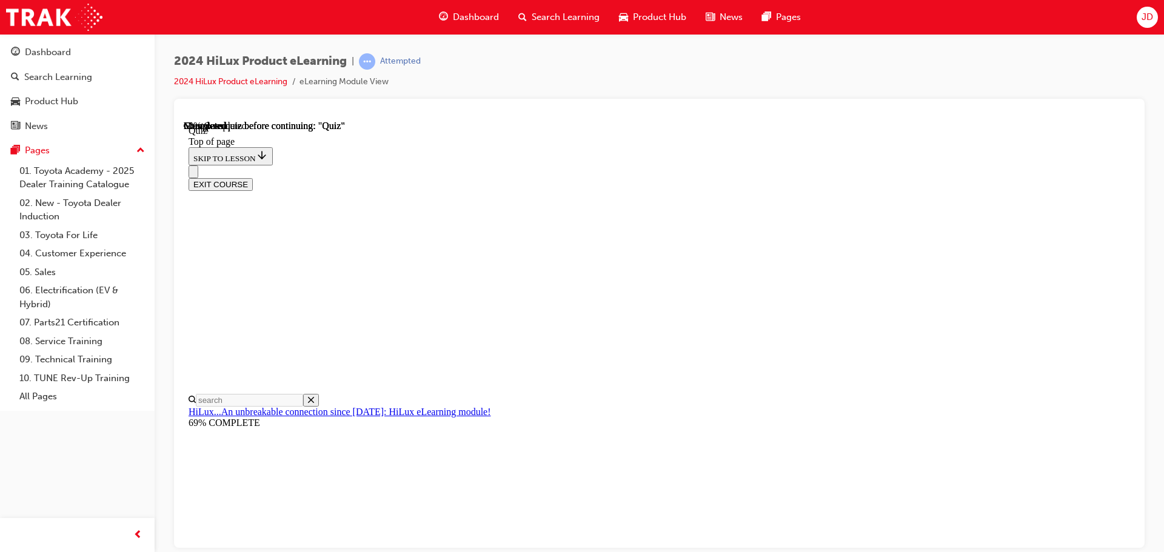
scroll to position [121, 0]
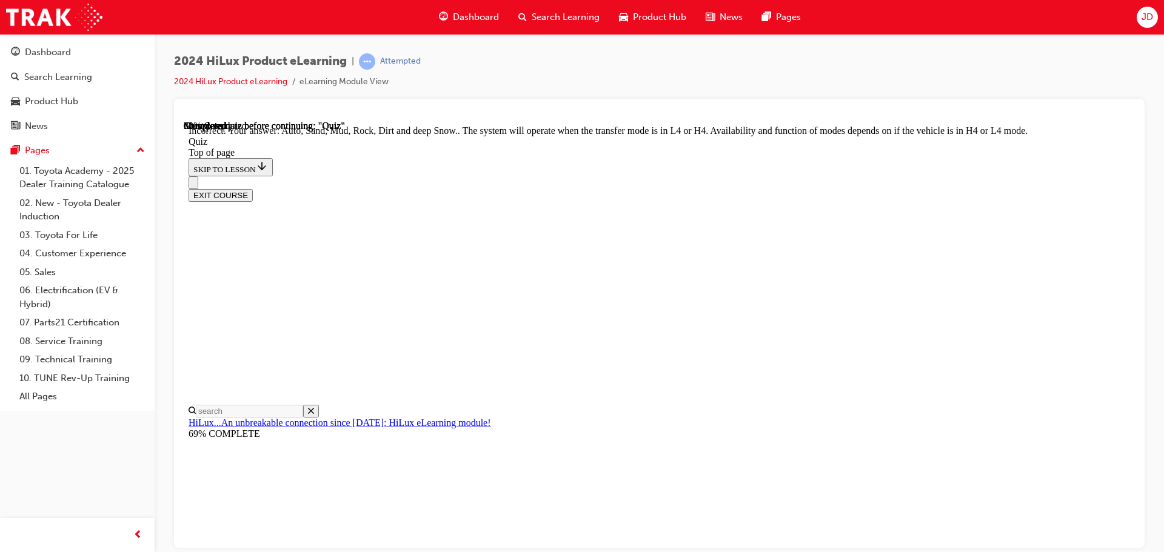
scroll to position [333, 0]
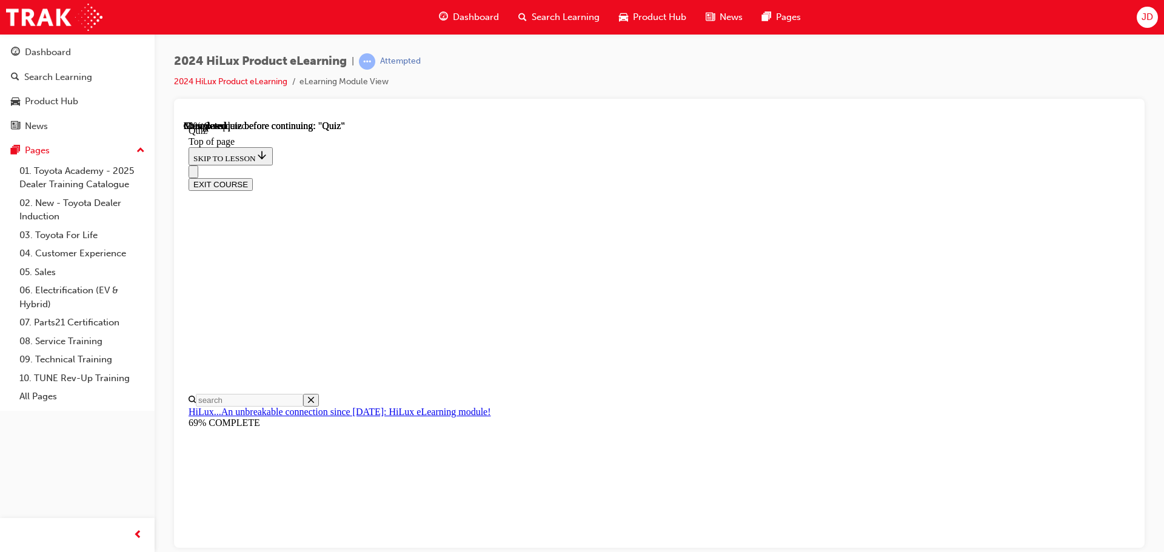
scroll to position [121, 0]
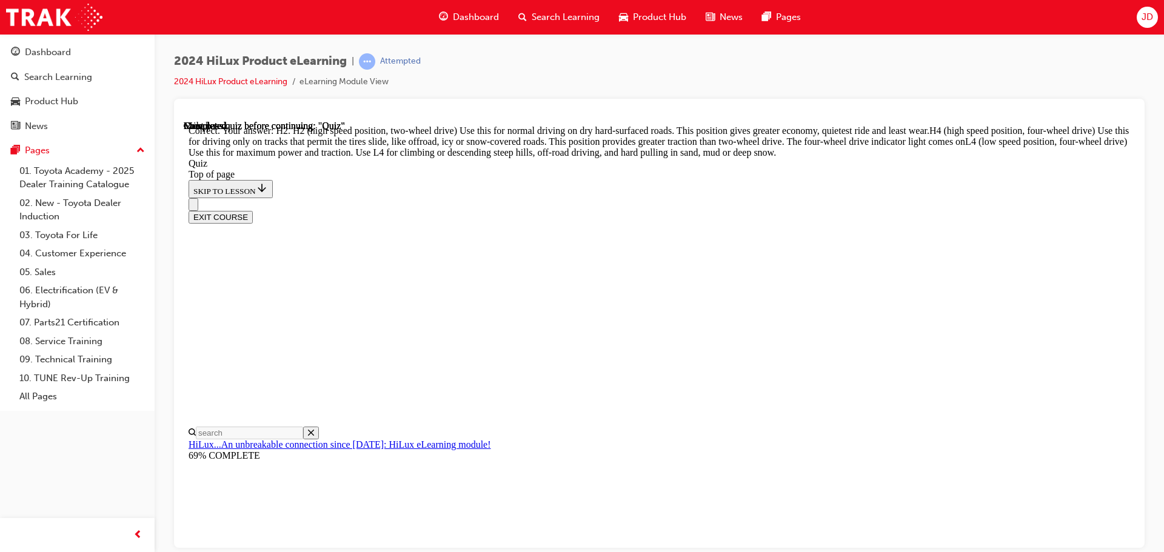
scroll to position [433, 0]
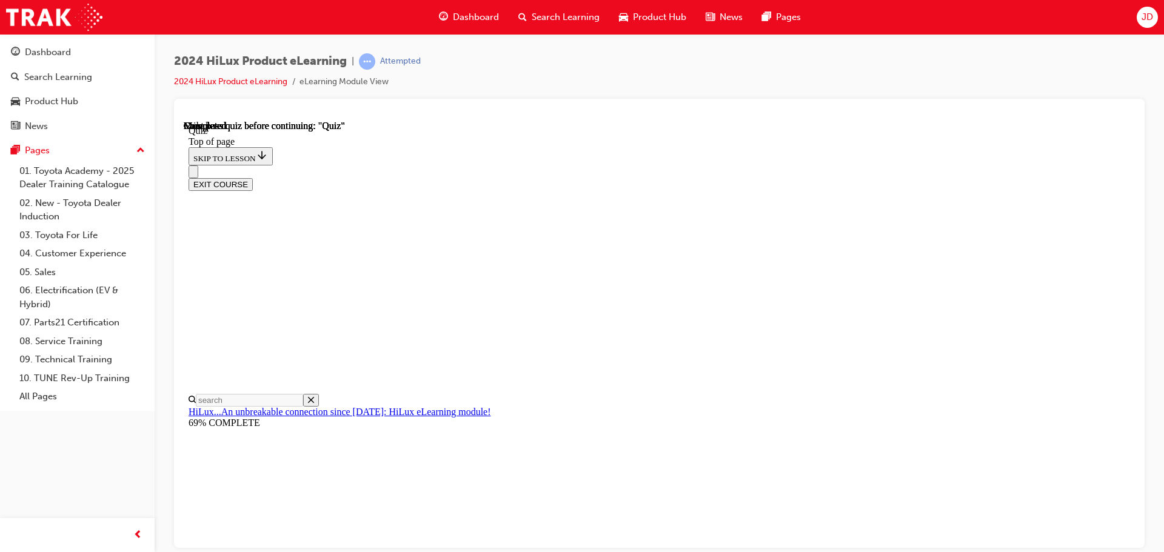
scroll to position [229, 0]
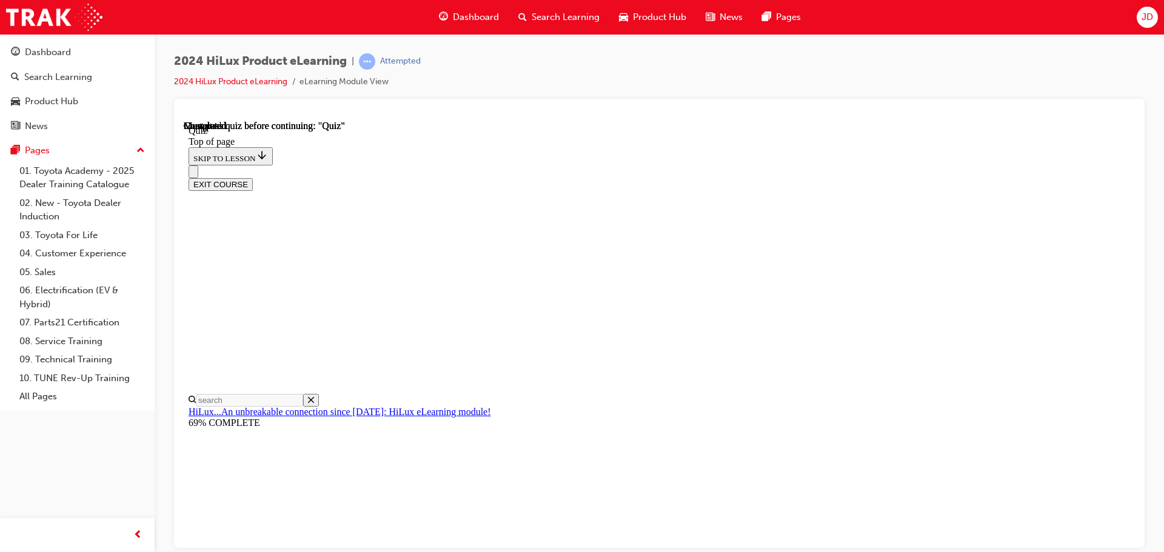
drag, startPoint x: 740, startPoint y: 513, endPoint x: 738, endPoint y: 499, distance: 14.1
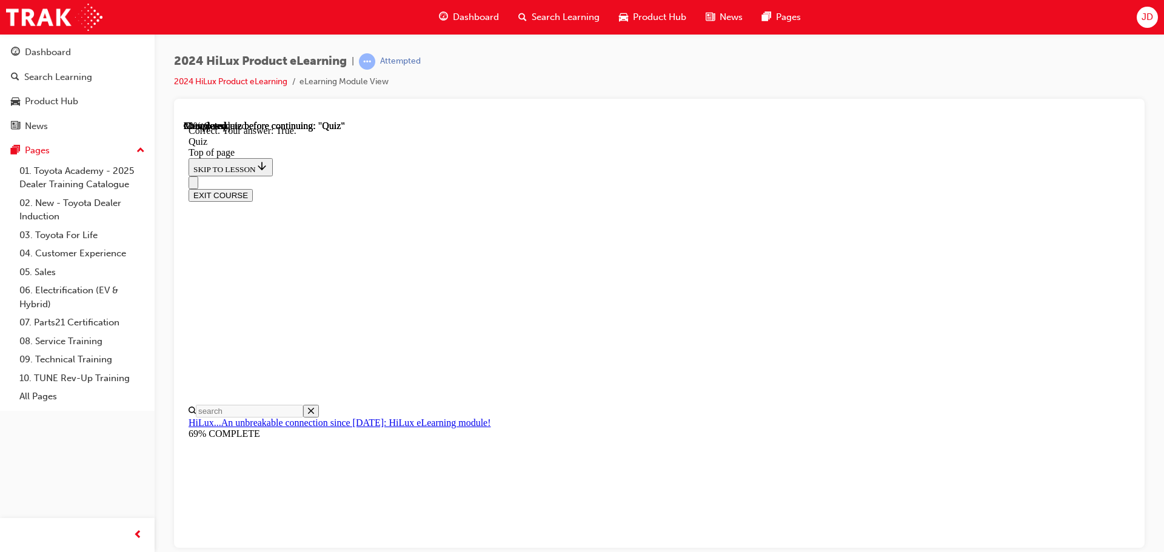
scroll to position [147, 0]
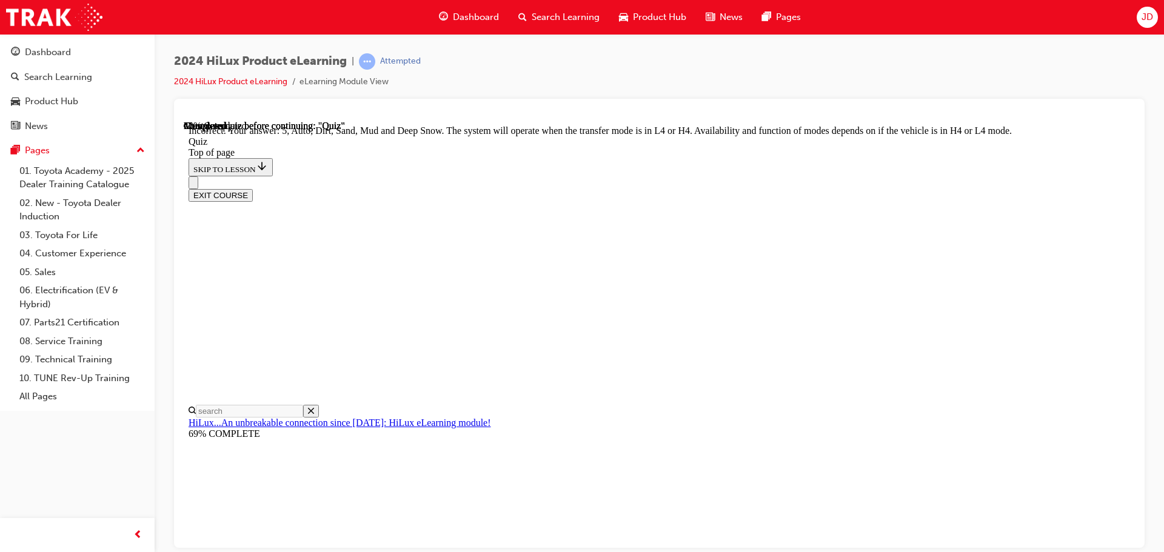
scroll to position [333, 0]
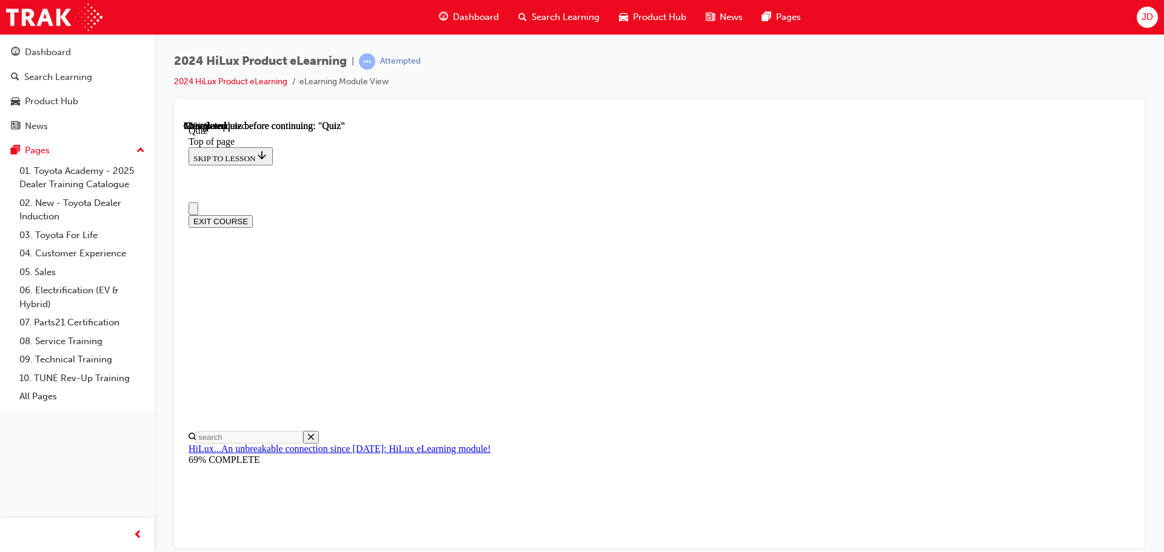
scroll to position [121, 0]
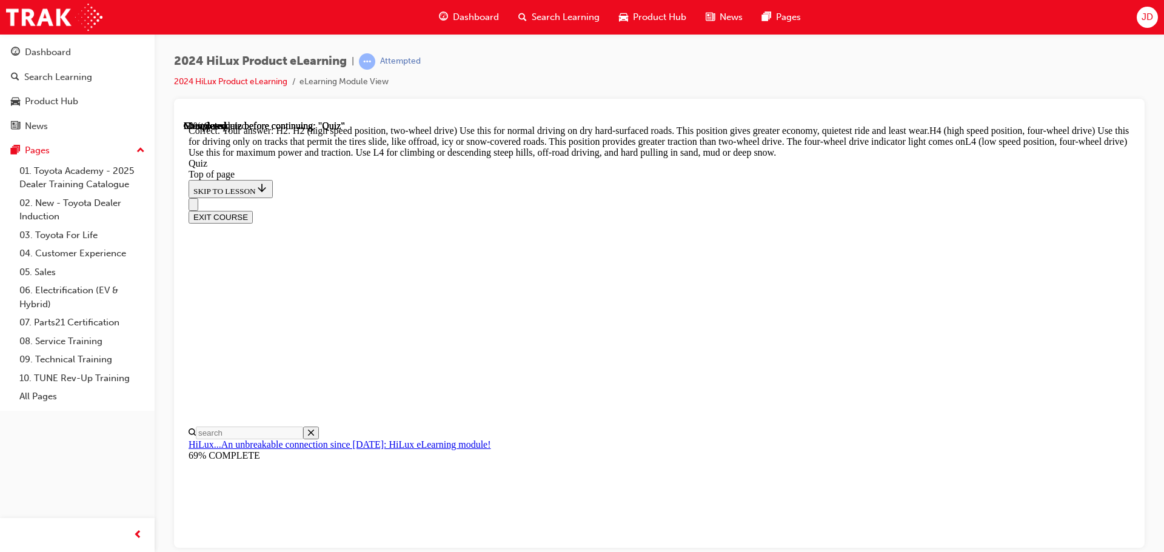
scroll to position [433, 0]
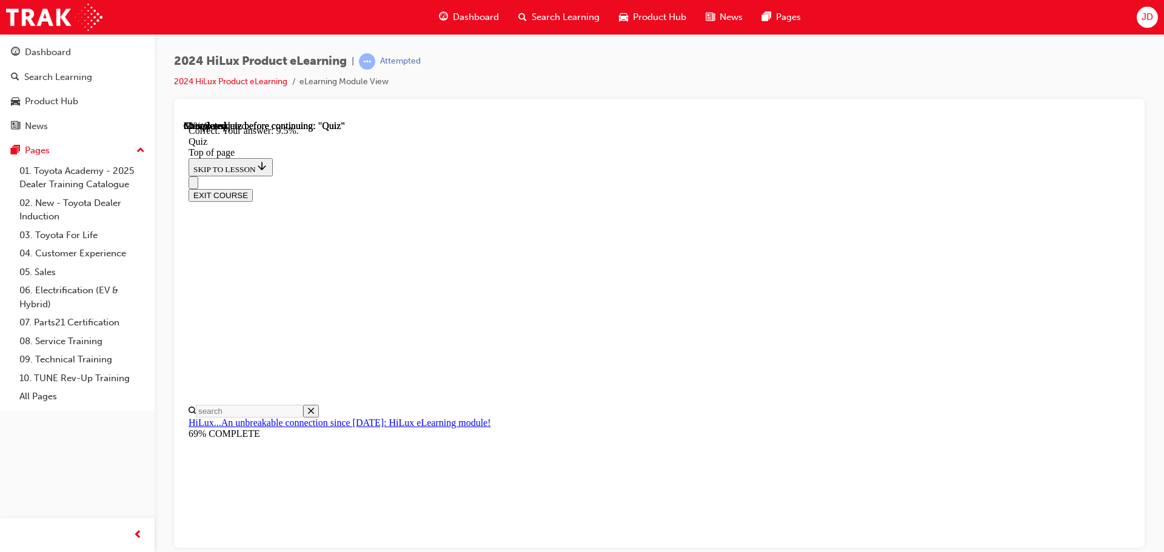
scroll to position [285, 0]
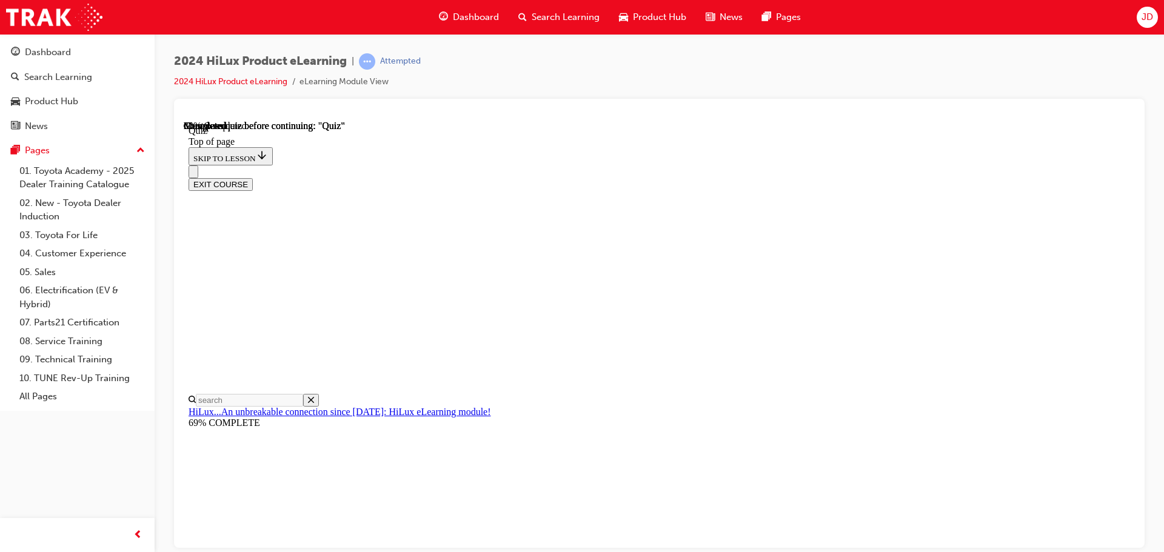
scroll to position [242, 0]
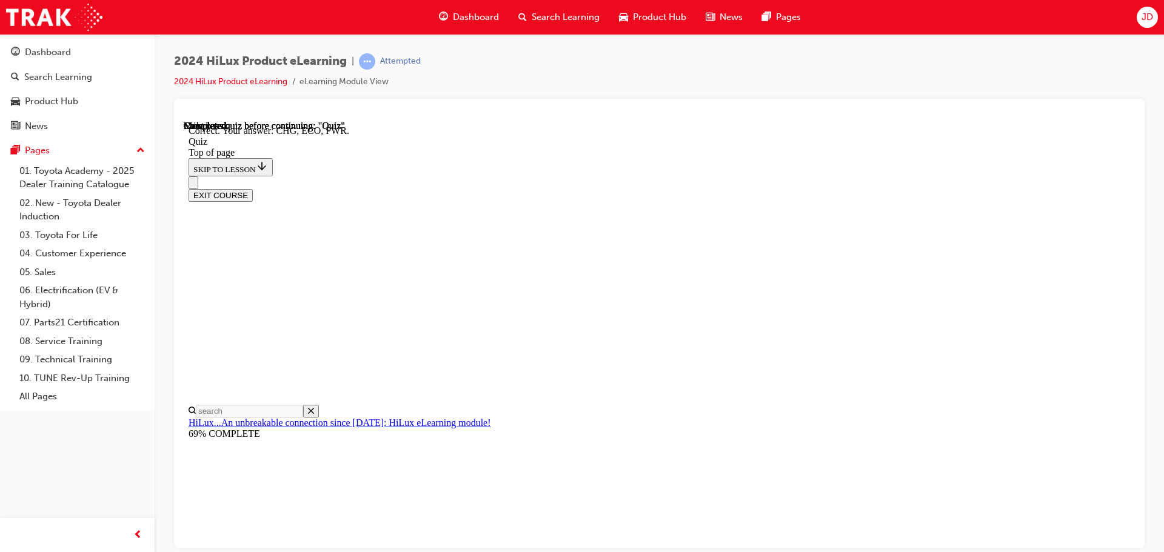
scroll to position [398, 0]
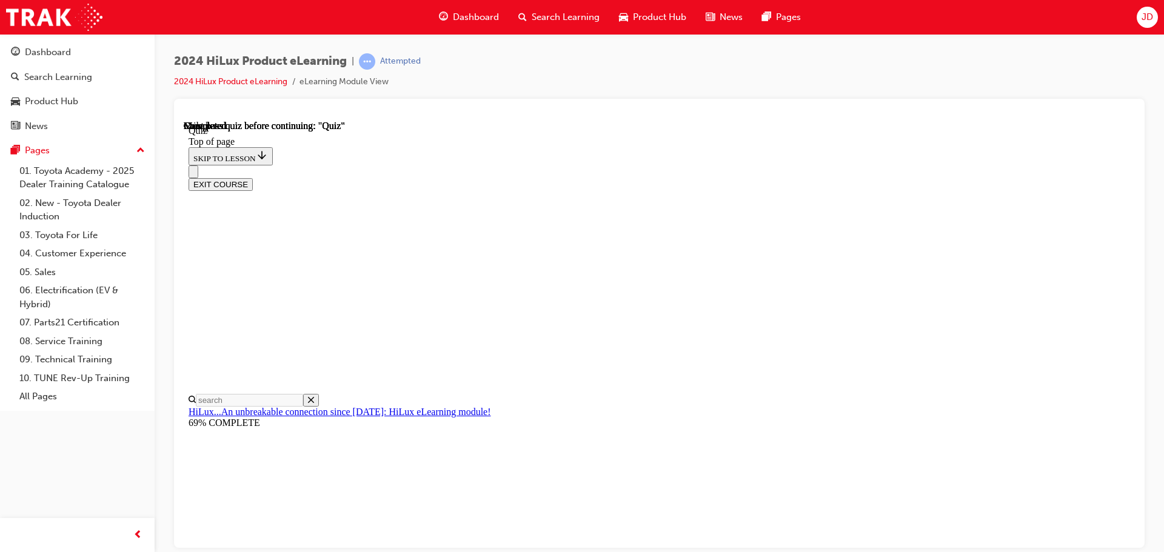
scroll to position [229, 0]
drag, startPoint x: 733, startPoint y: 490, endPoint x: 730, endPoint y: 468, distance: 22.0
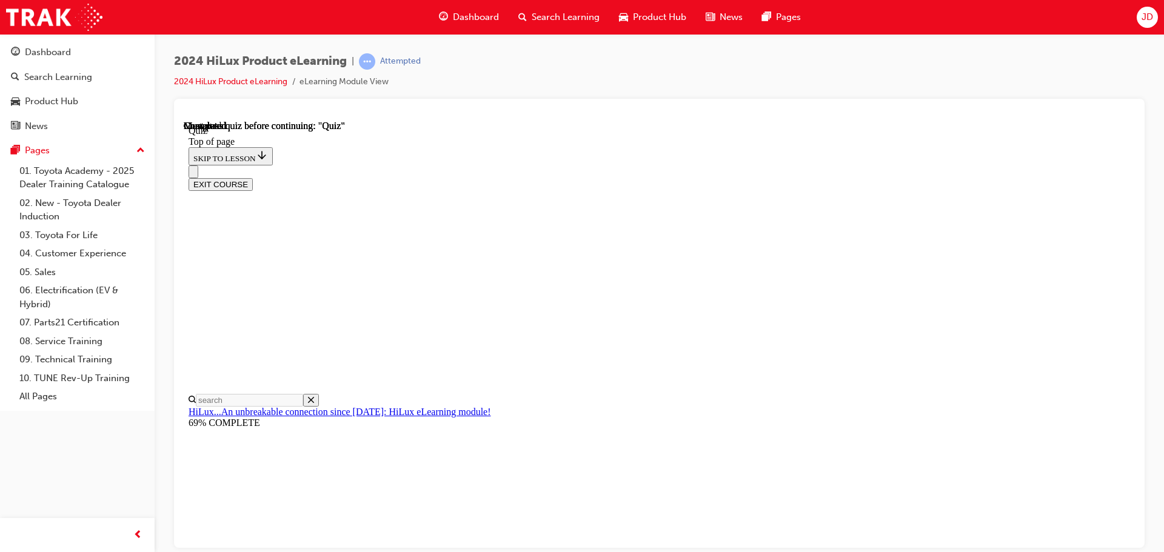
scroll to position [38, 0]
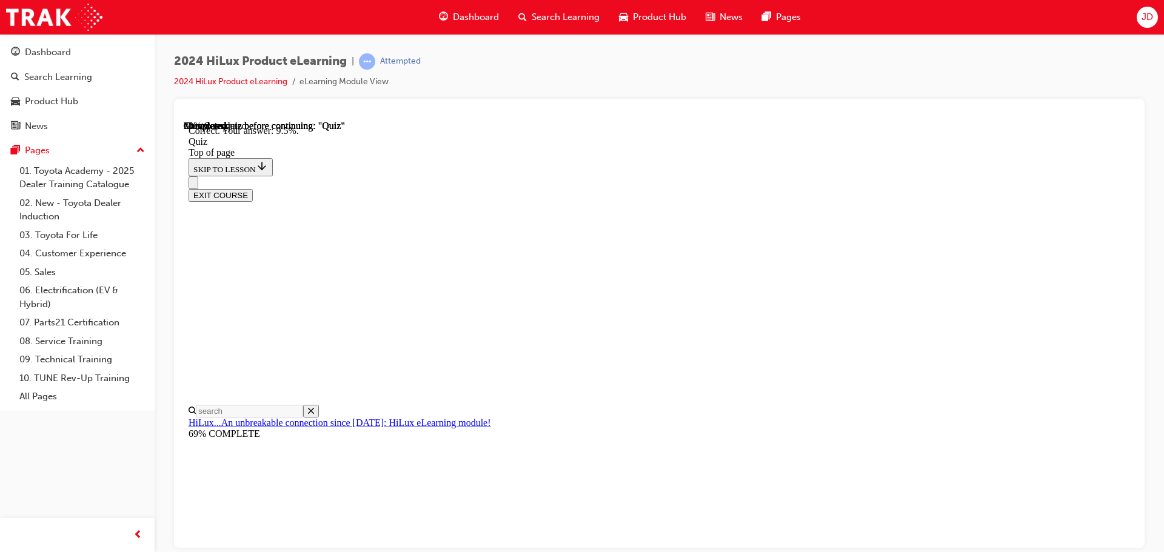
scroll to position [285, 0]
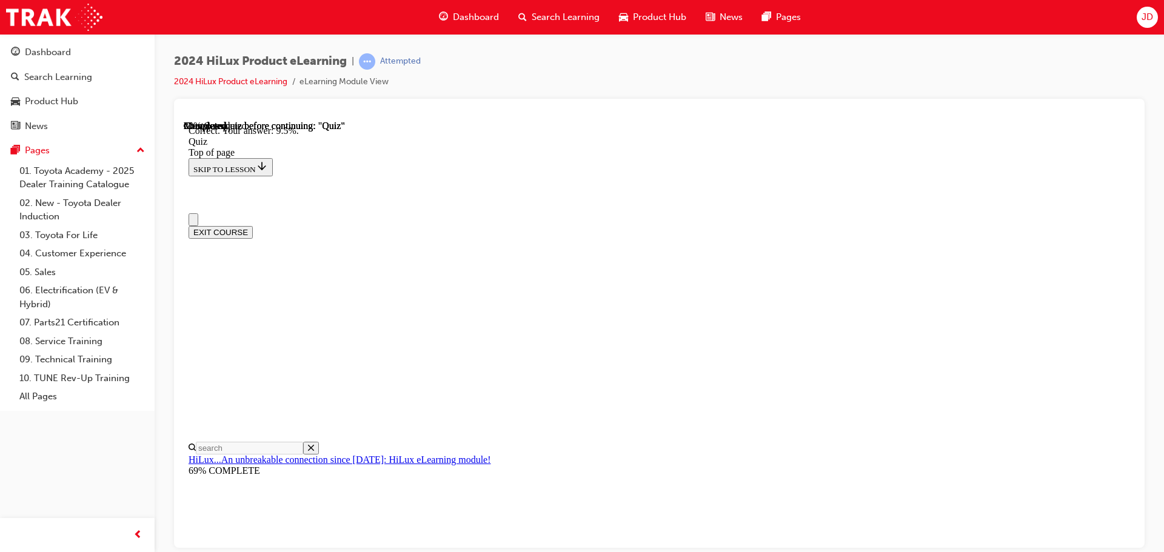
scroll to position [121, 0]
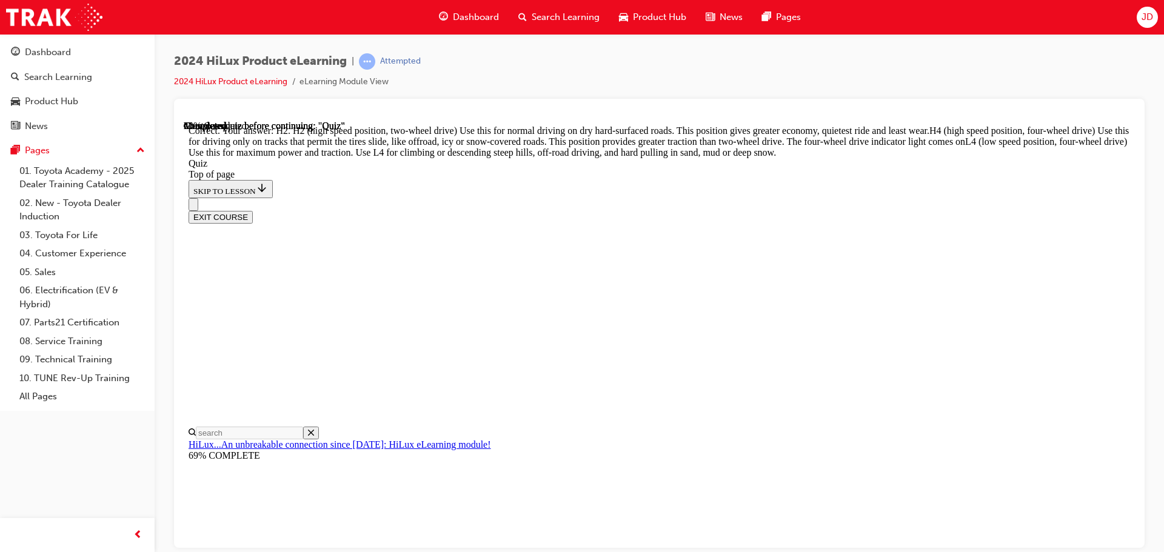
scroll to position [434, 0]
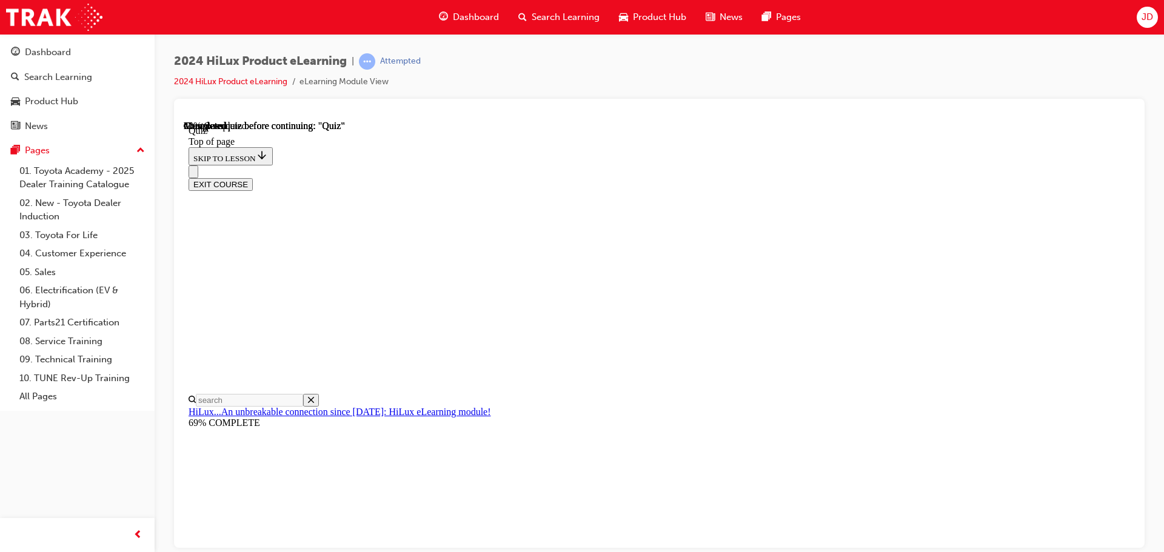
scroll to position [121, 0]
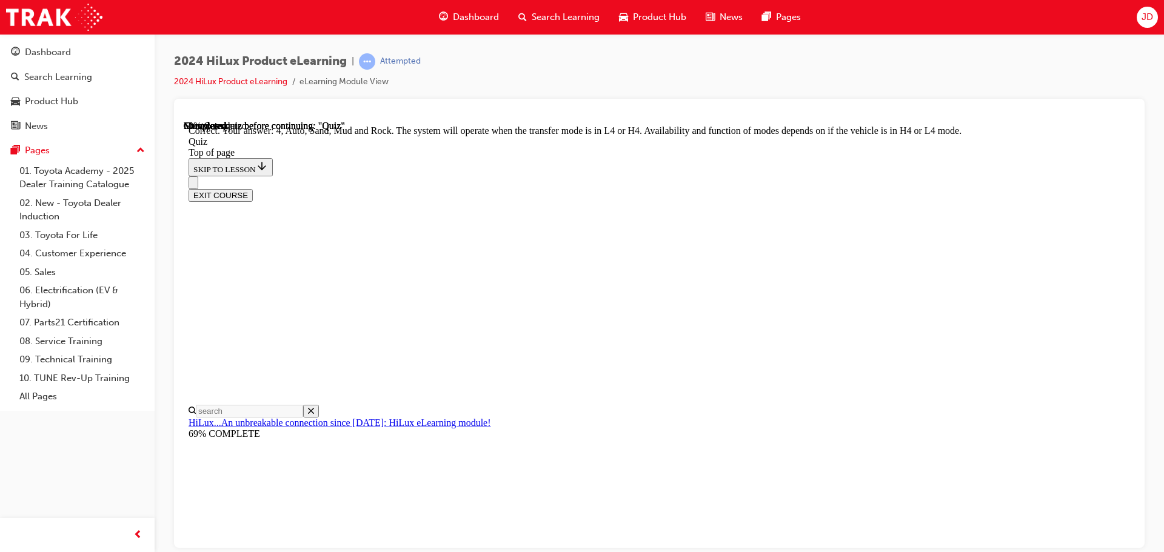
scroll to position [333, 0]
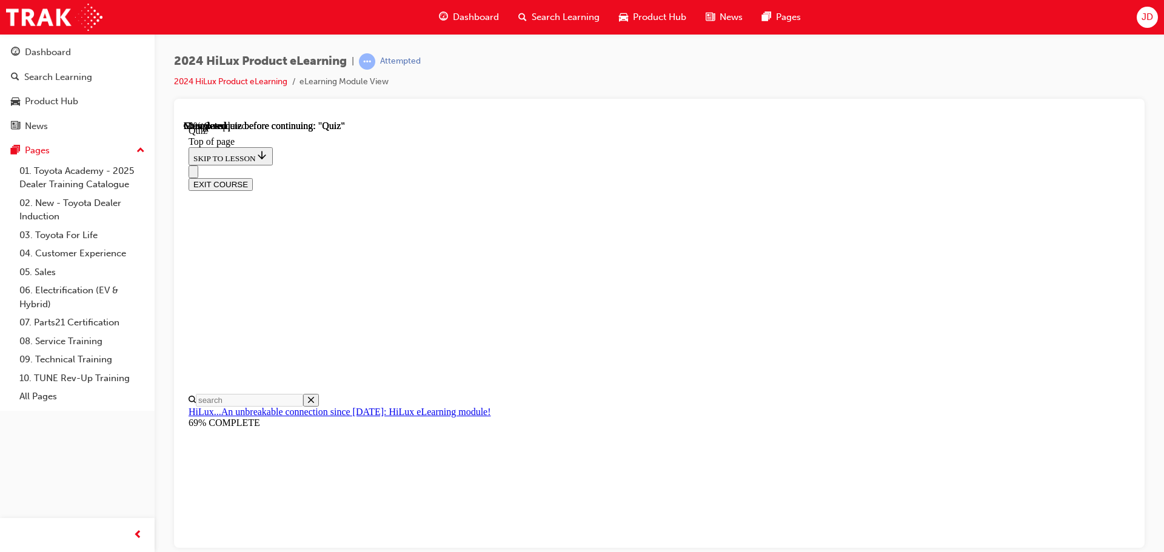
scroll to position [358, 0]
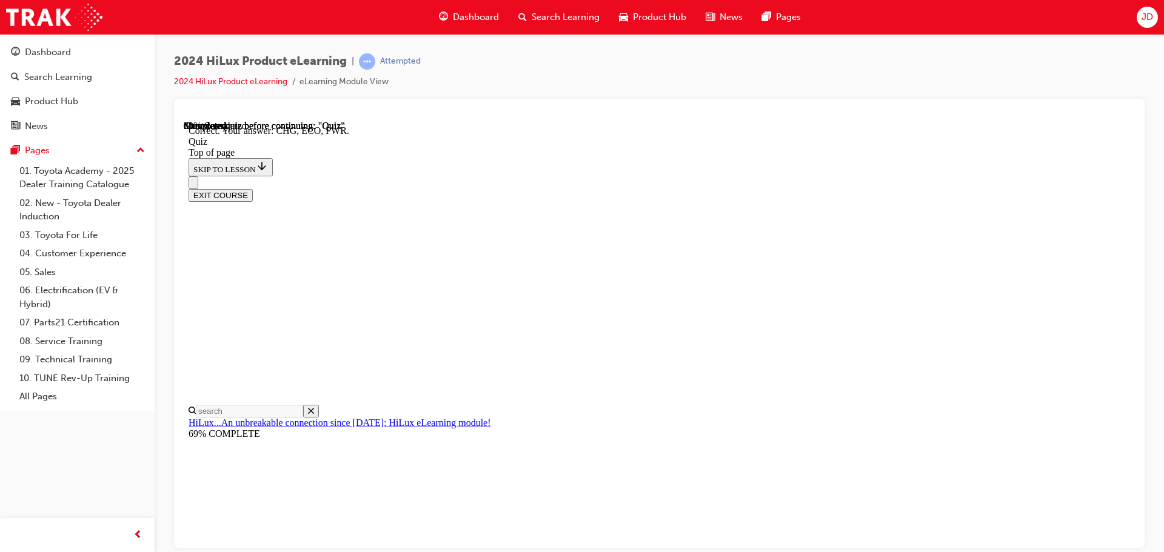
scroll to position [398, 0]
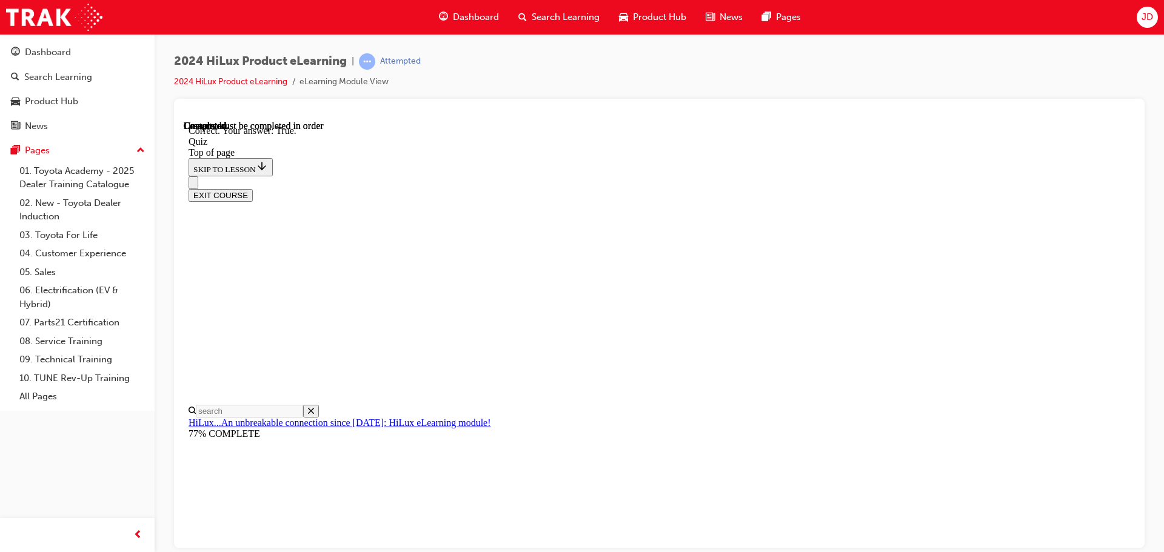
scroll to position [147, 0]
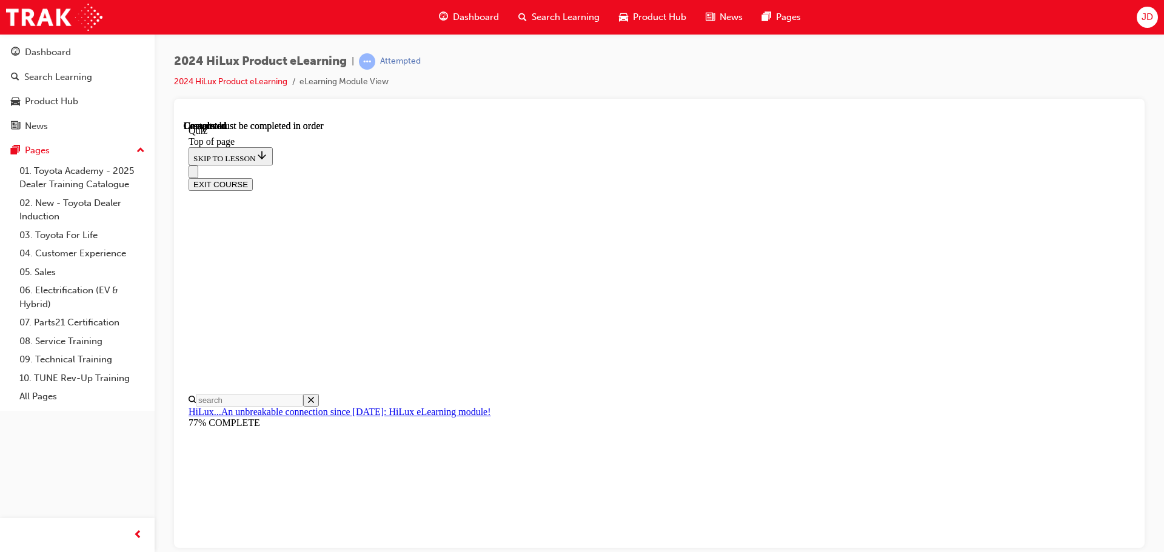
scroll to position [229, 0]
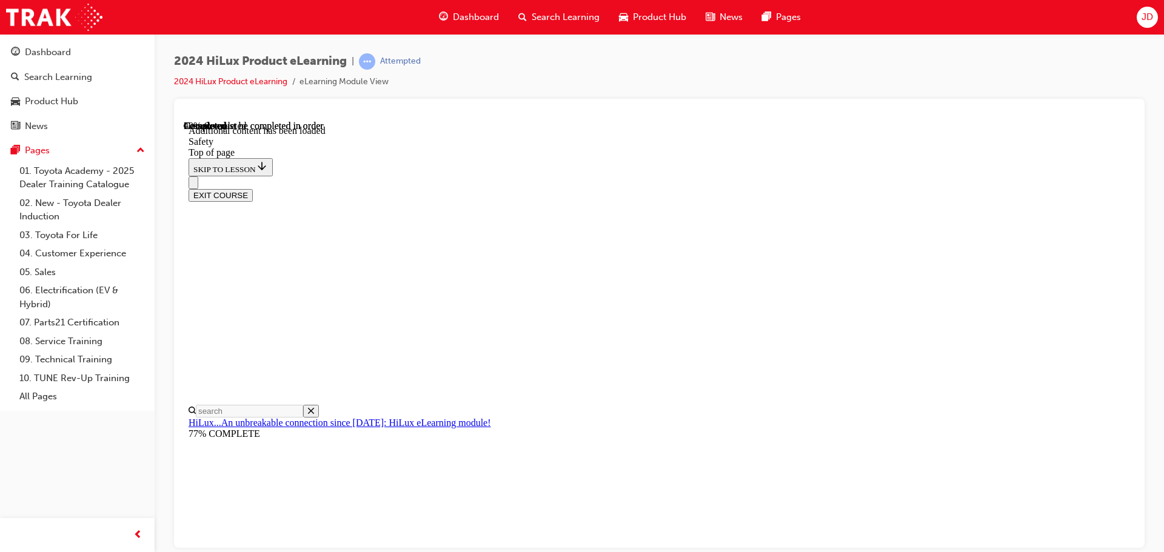
scroll to position [644, 0]
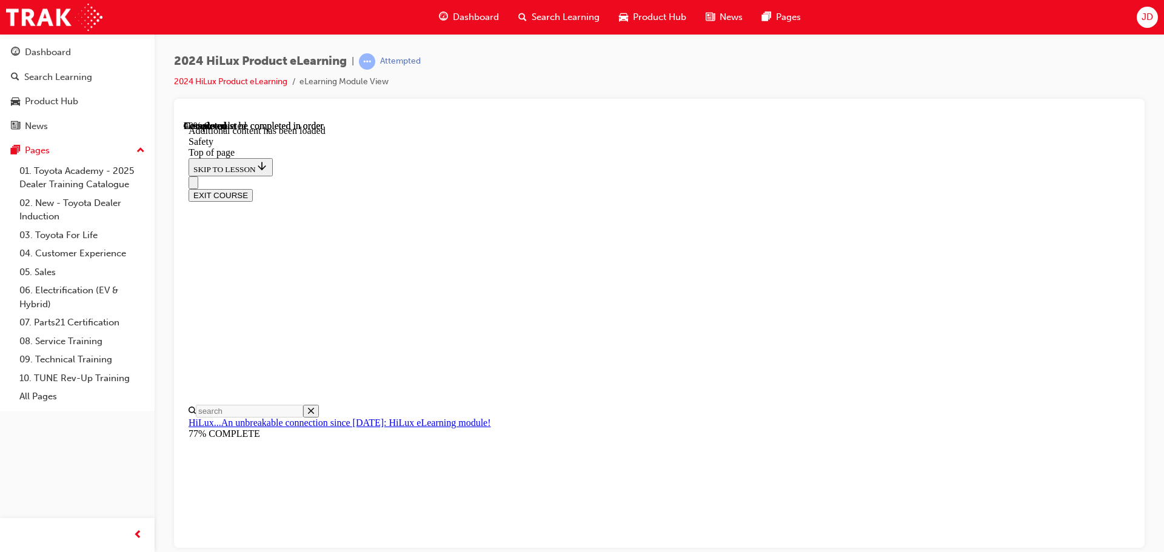
drag, startPoint x: 661, startPoint y: 381, endPoint x: 673, endPoint y: 377, distance: 12.1
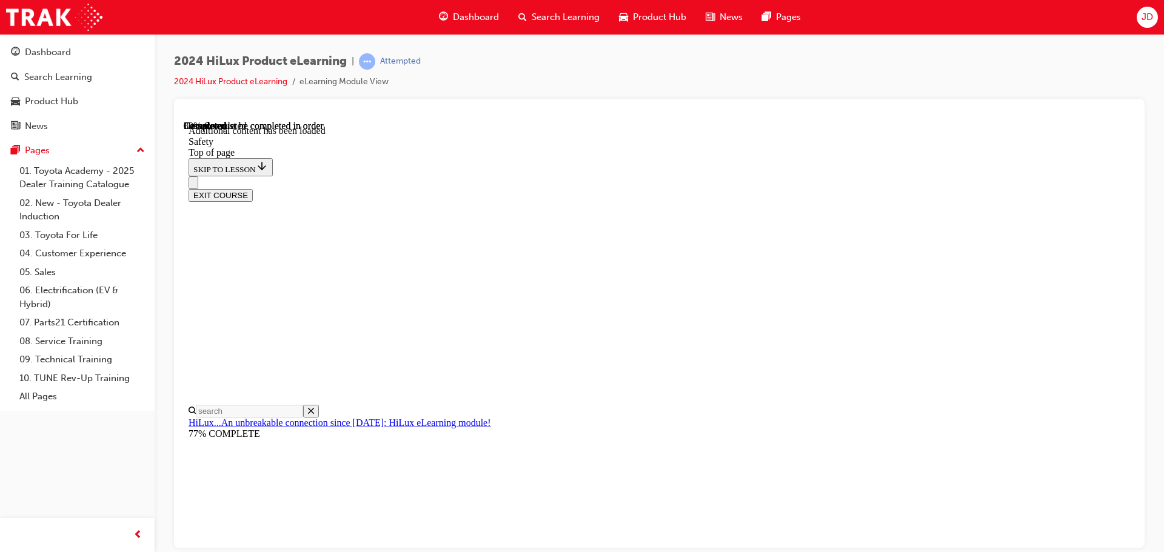
scroll to position [1186, 0]
drag, startPoint x: 432, startPoint y: 289, endPoint x: 429, endPoint y: 282, distance: 6.5
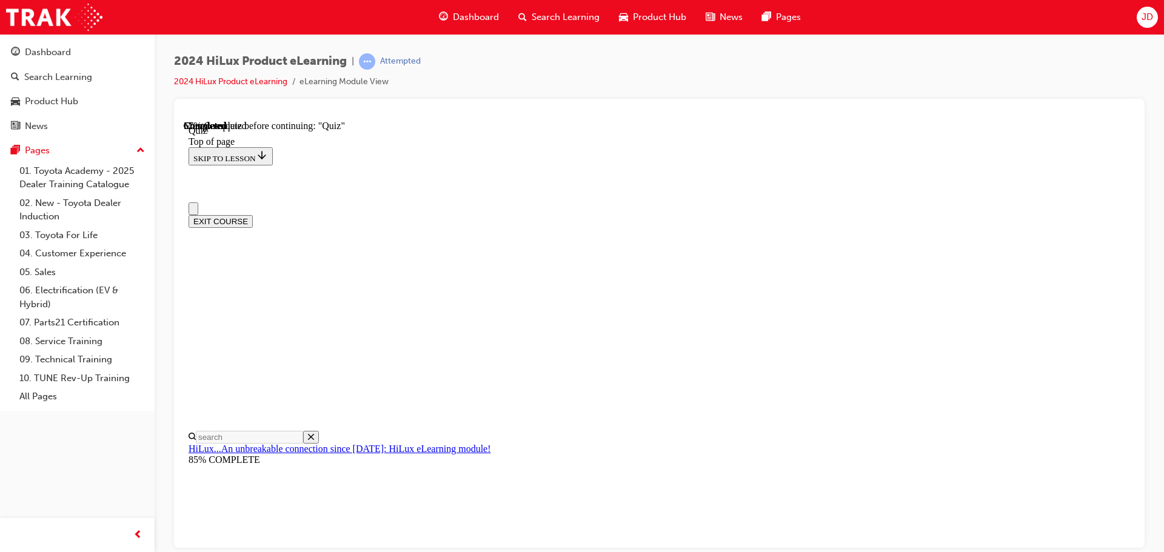
scroll to position [121, 0]
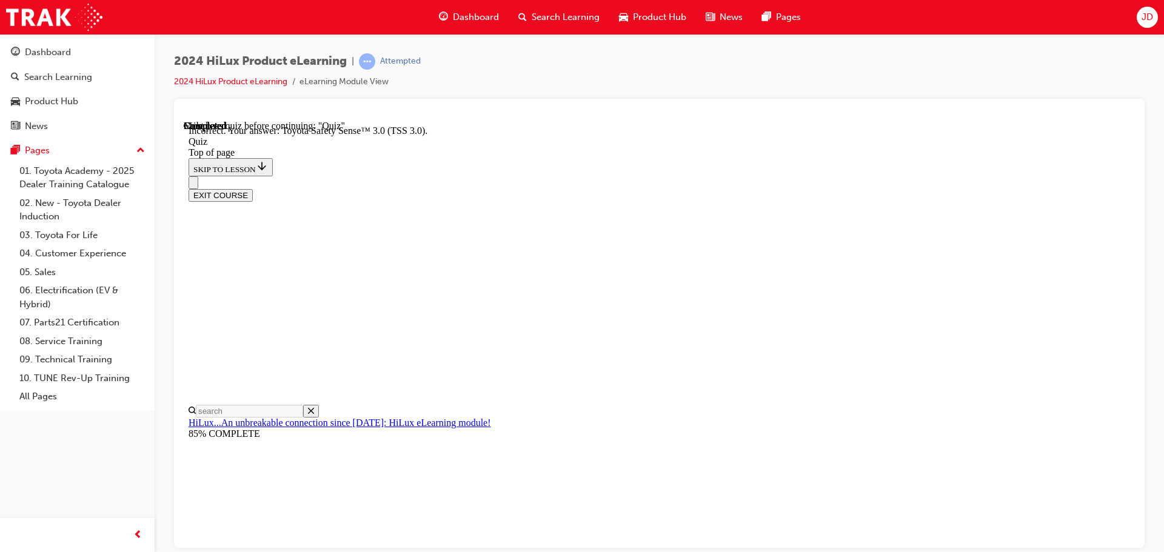
scroll to position [198, 0]
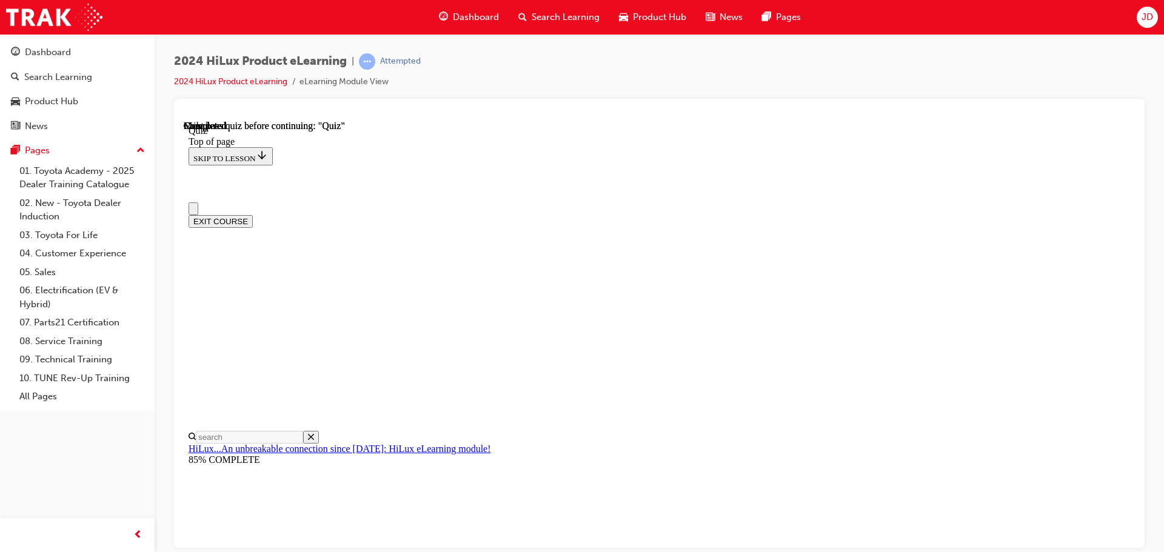
scroll to position [0, 0]
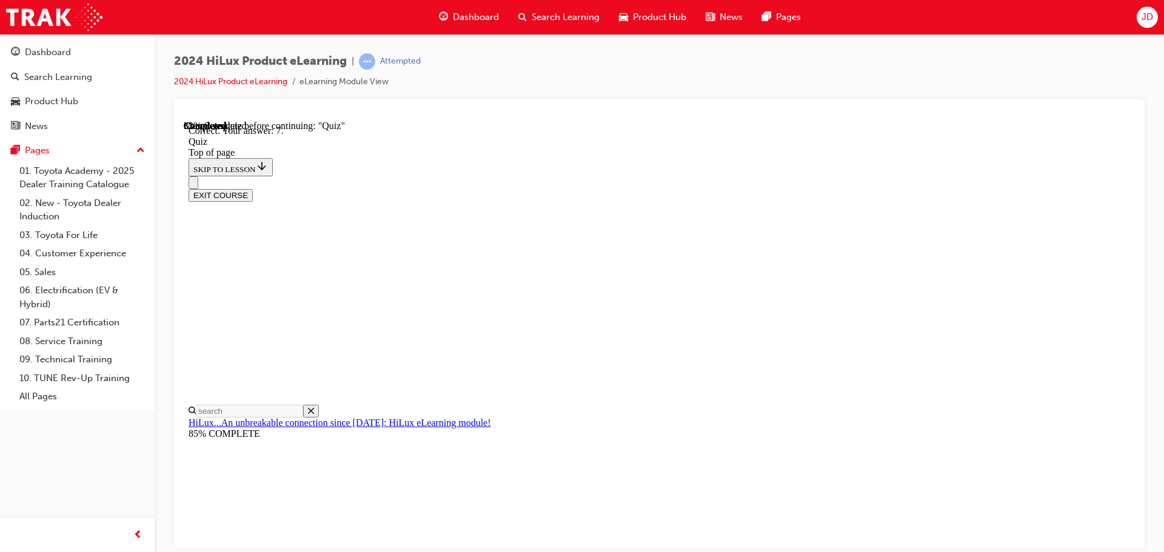
scroll to position [196, 0]
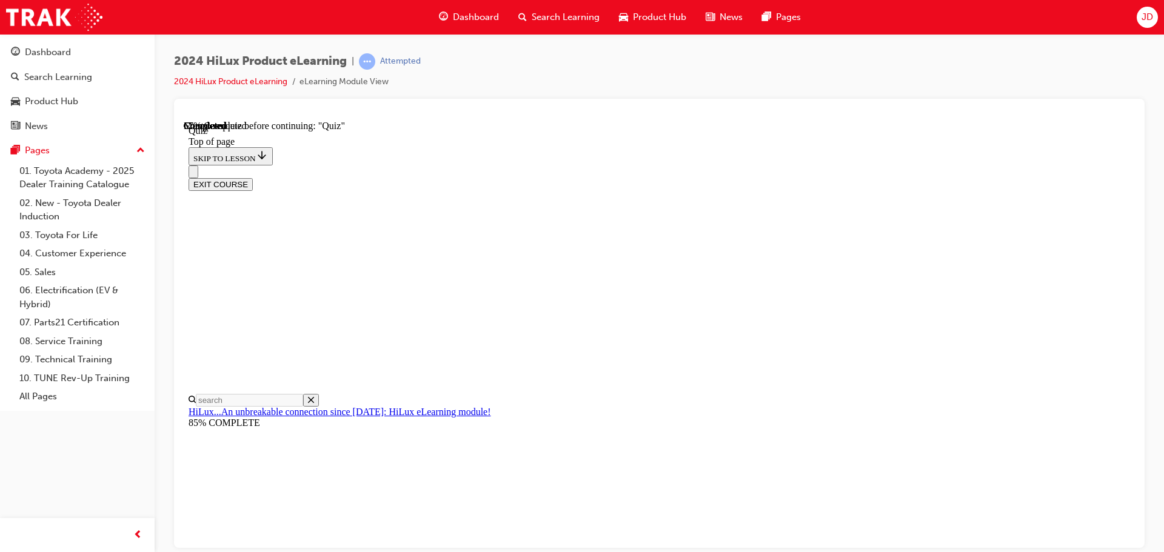
scroll to position [142, 0]
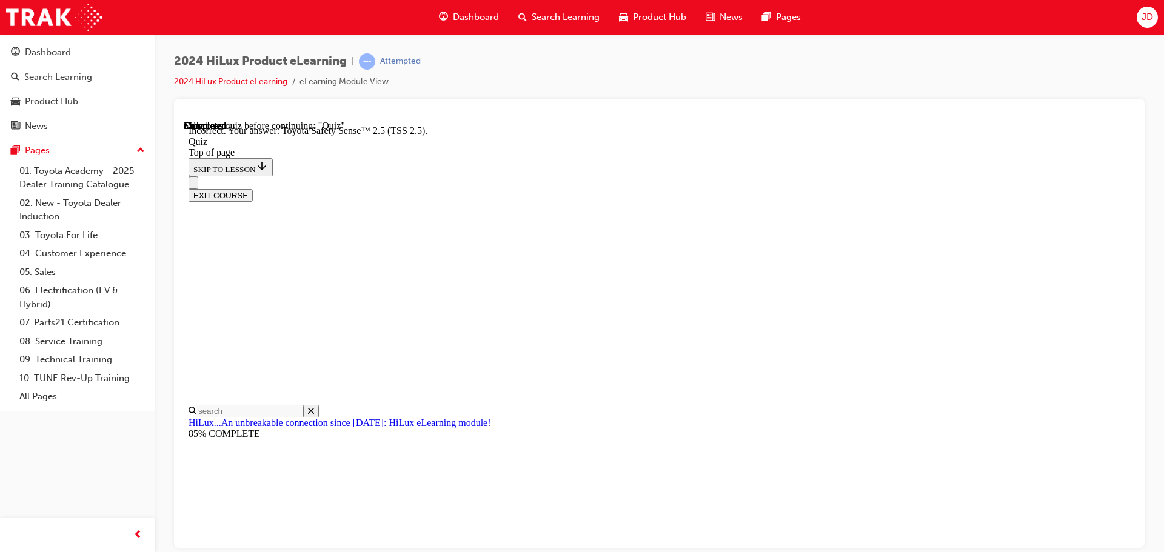
scroll to position [198, 0]
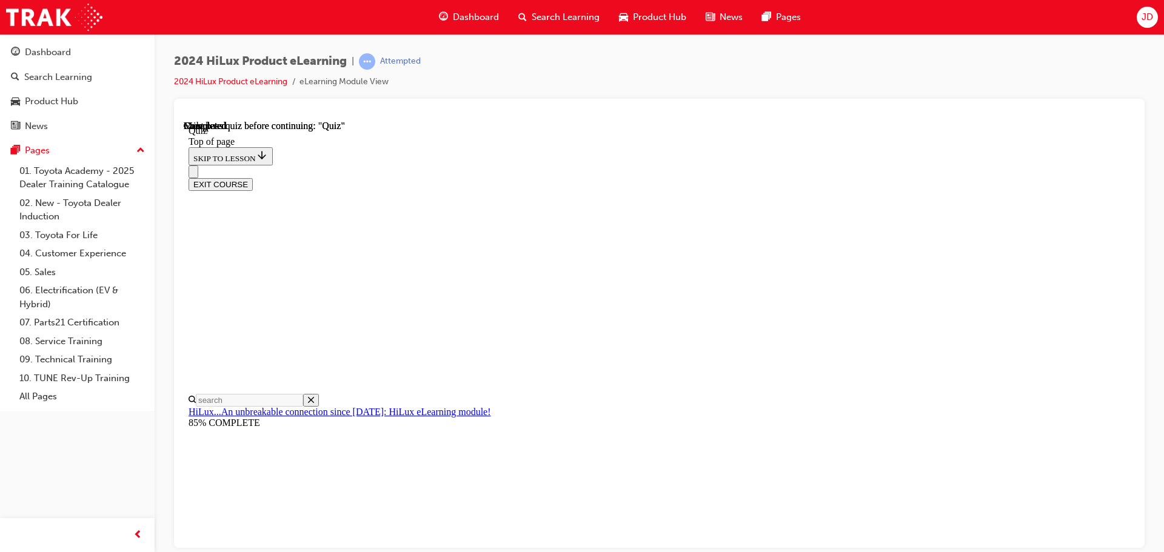
scroll to position [229, 0]
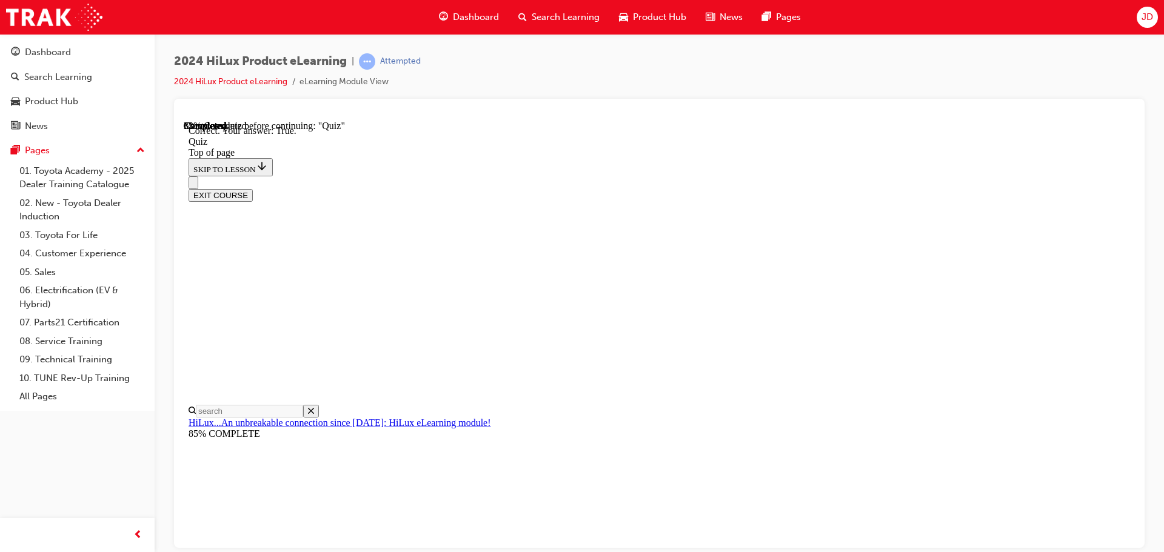
scroll to position [147, 0]
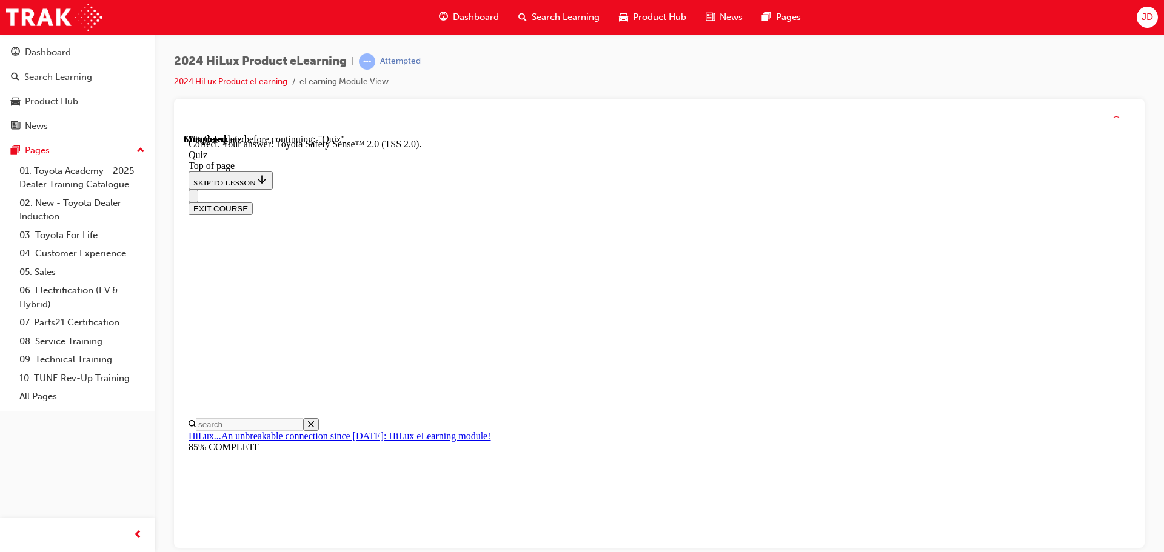
scroll to position [198, 0]
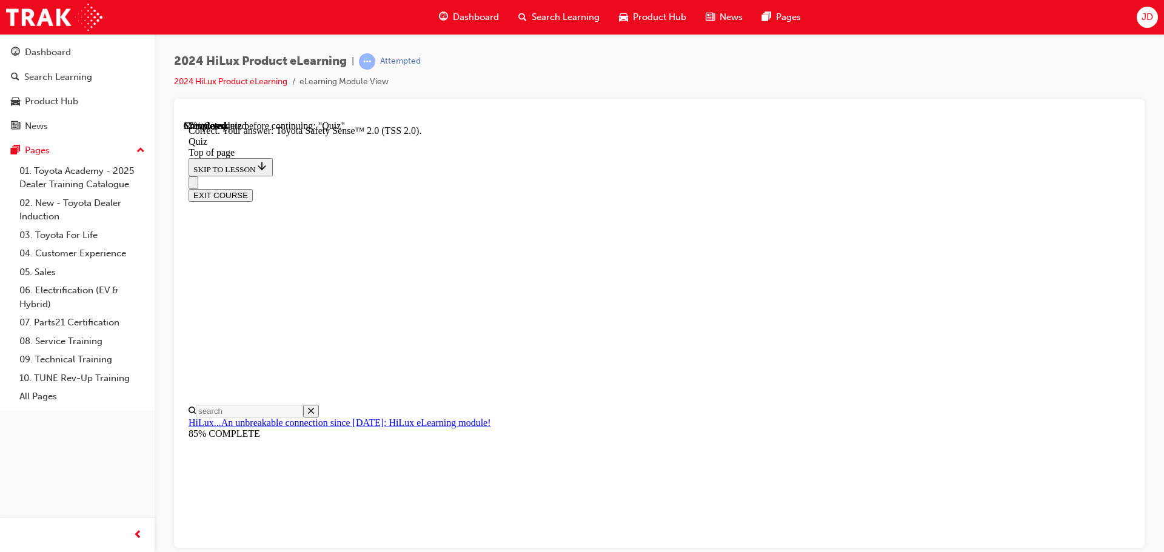
drag, startPoint x: 767, startPoint y: 495, endPoint x: 776, endPoint y: 486, distance: 12.9
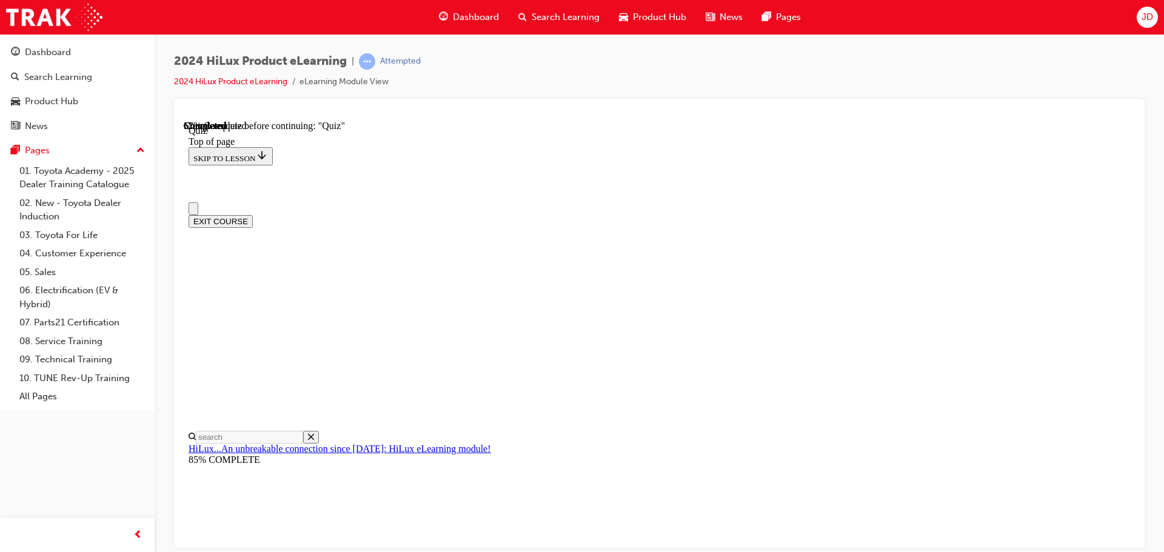
scroll to position [0, 0]
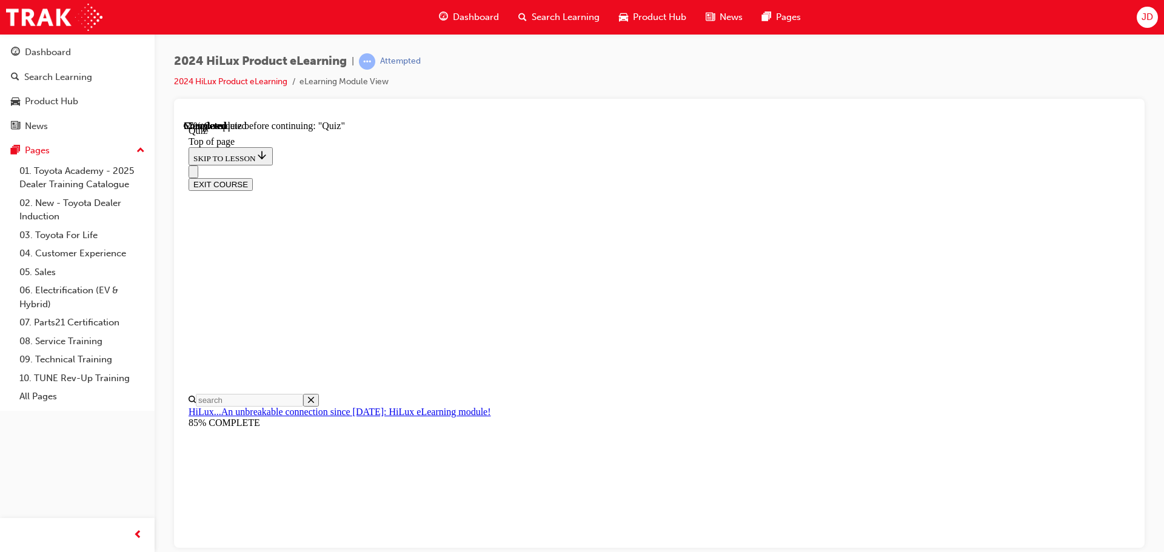
scroll to position [158, 0]
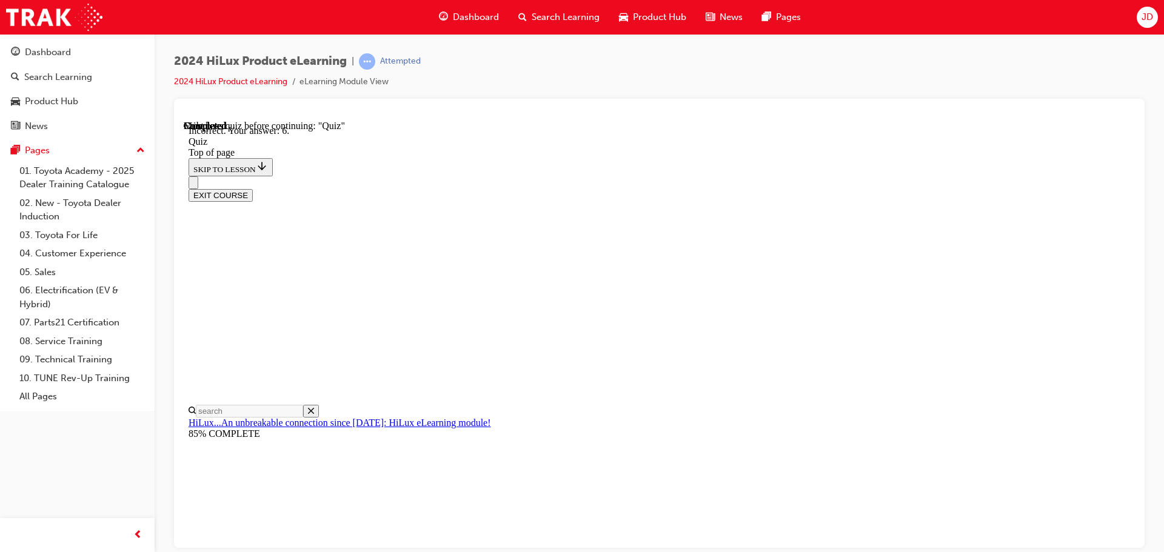
scroll to position [196, 0]
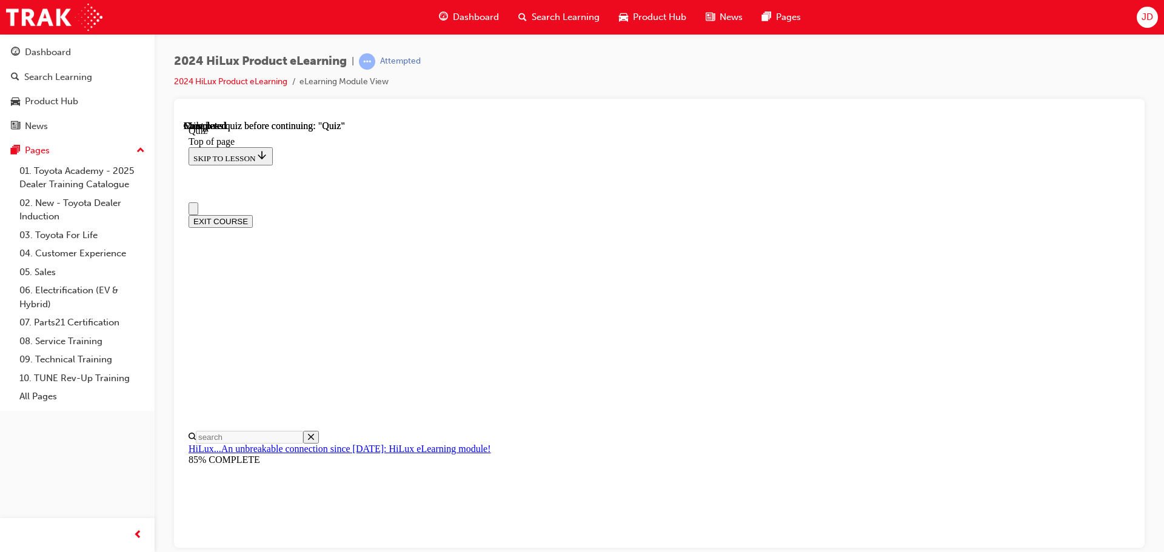
scroll to position [0, 0]
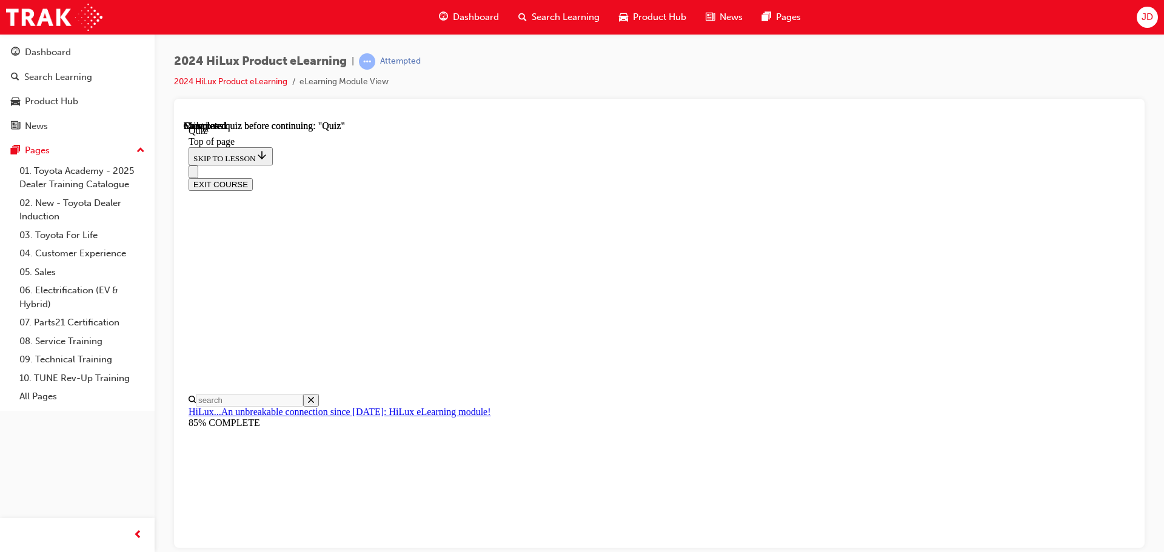
drag, startPoint x: 688, startPoint y: 419, endPoint x: 704, endPoint y: 415, distance: 17.1
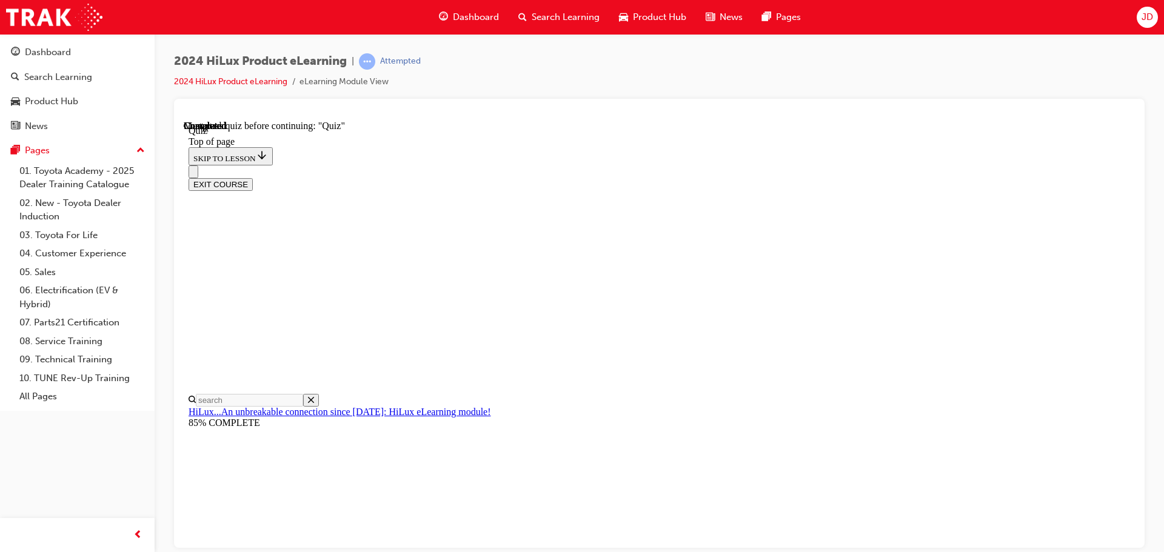
drag, startPoint x: 715, startPoint y: 547, endPoint x: 710, endPoint y: 541, distance: 7.4
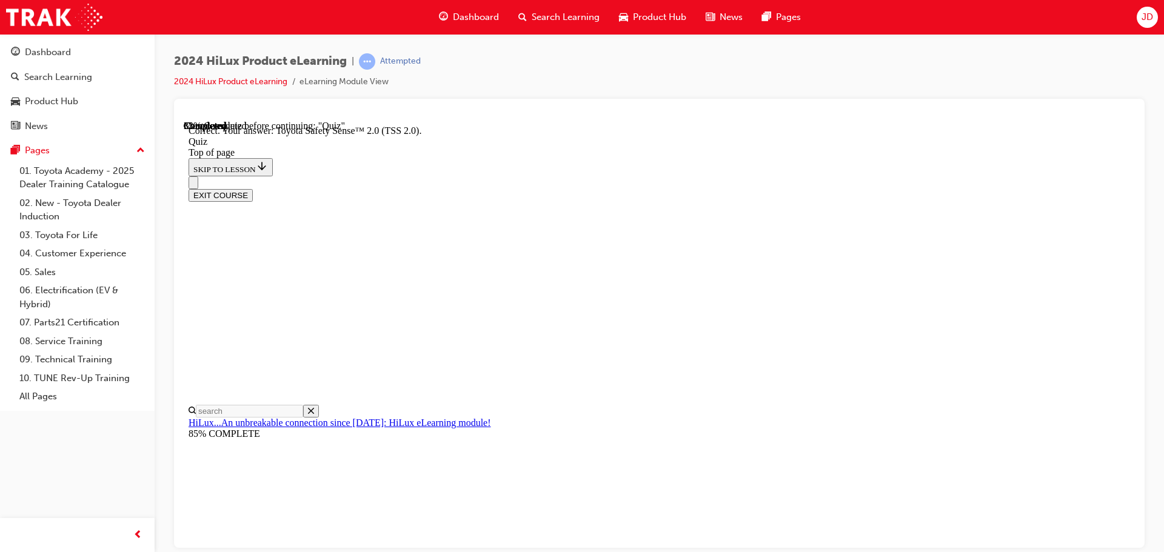
scroll to position [198, 0]
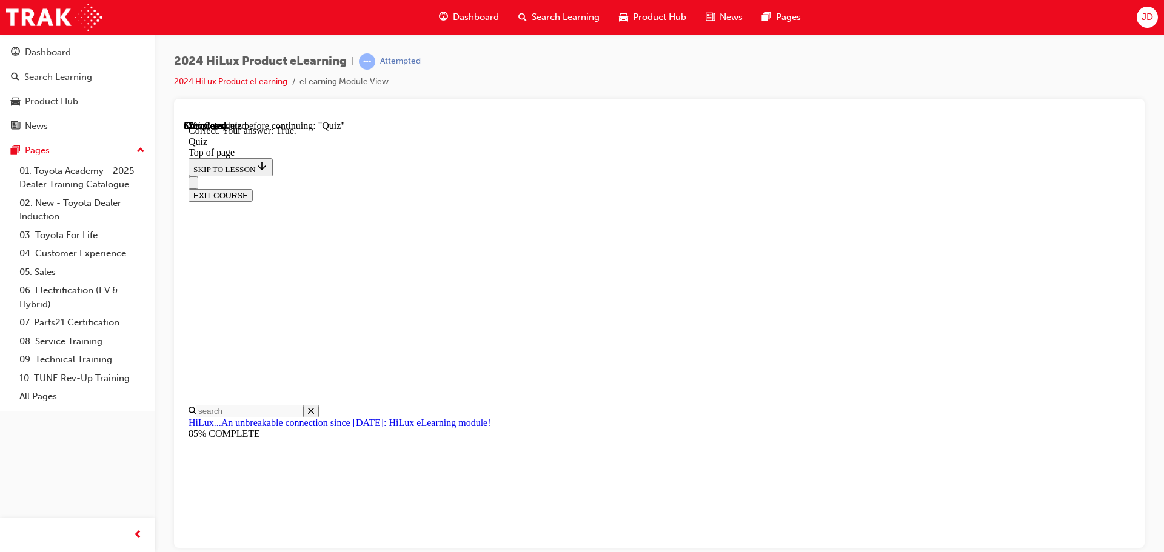
scroll to position [147, 0]
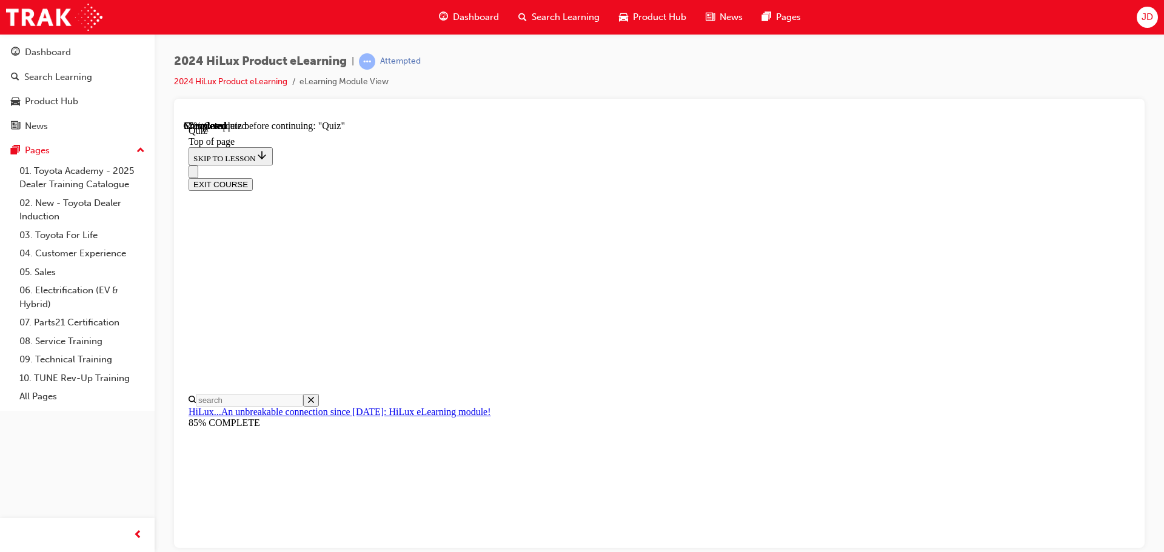
scroll to position [0, 0]
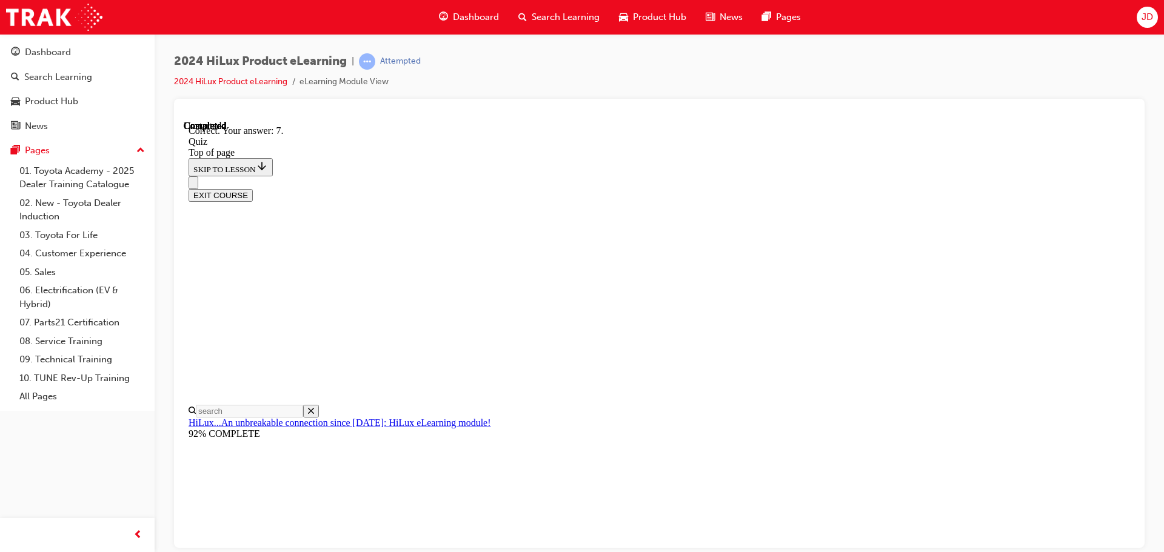
scroll to position [196, 0]
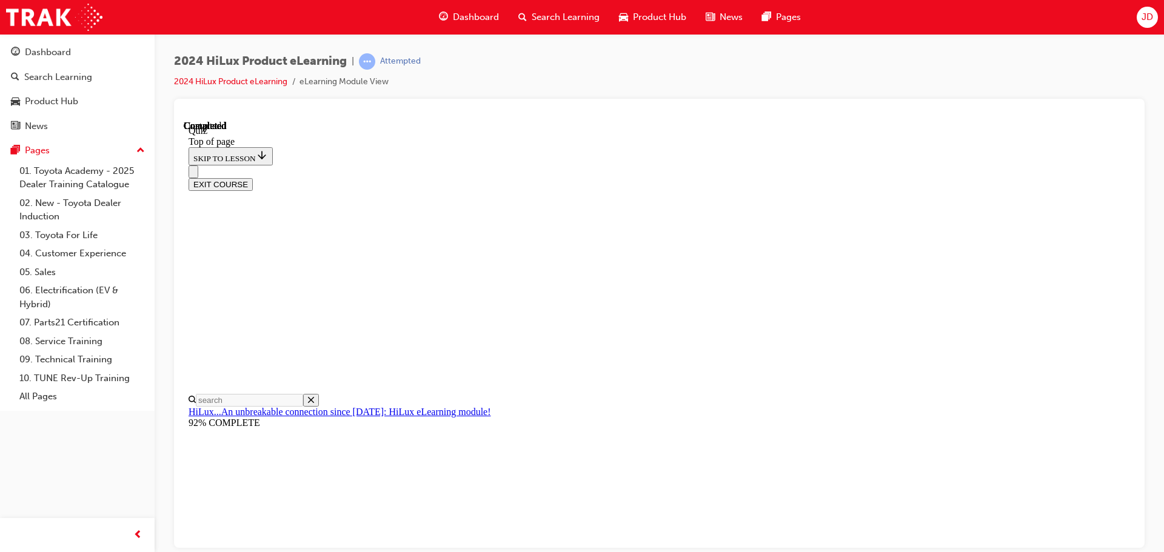
scroll to position [229, 0]
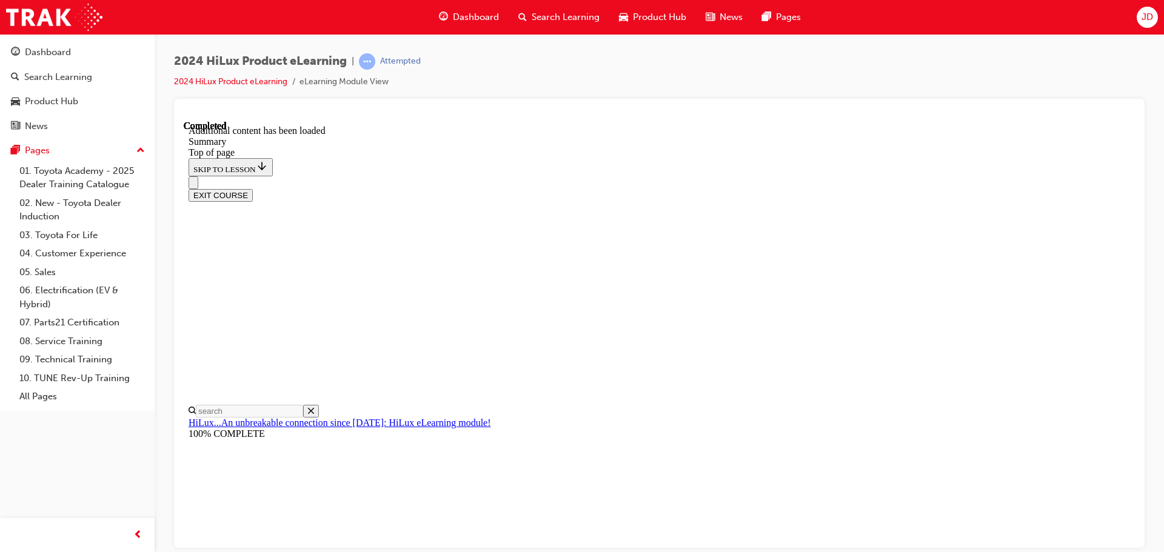
scroll to position [1209, 0]
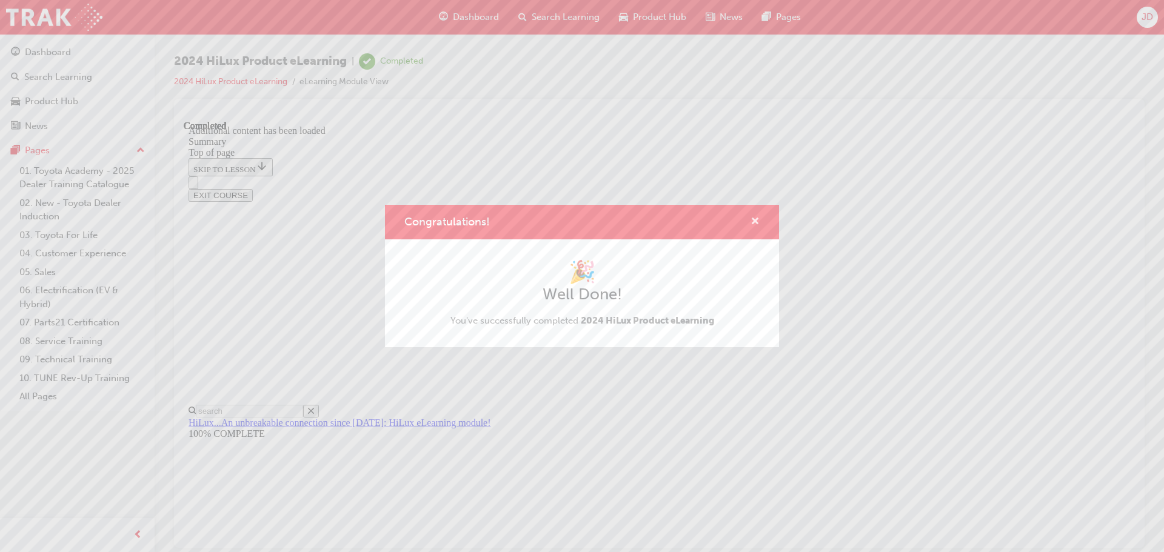
click at [755, 219] on span "cross-icon" at bounding box center [754, 222] width 9 height 11
